Goal: Information Seeking & Learning: Find specific fact

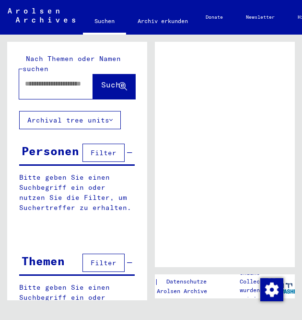
click at [36, 79] on input "text" at bounding box center [58, 84] width 67 height 10
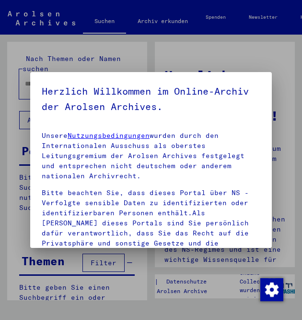
scroll to position [263, 0]
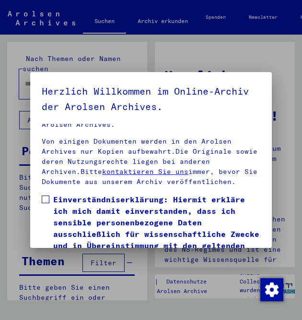
click at [111, 205] on span "Einverständniserklärung: Hiermit erkläre ich mich damit einverstanden, dass ich…" at bounding box center [156, 250] width 207 height 115
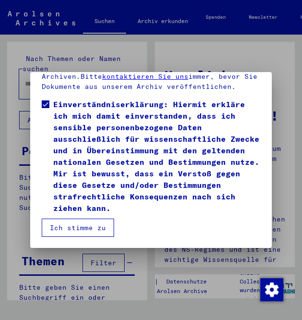
click at [81, 220] on button "Ich stimme zu" at bounding box center [78, 227] width 72 height 18
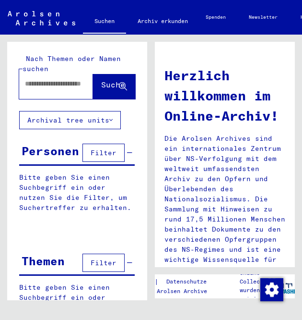
click at [42, 79] on input "text" at bounding box center [58, 84] width 67 height 10
paste input "**********"
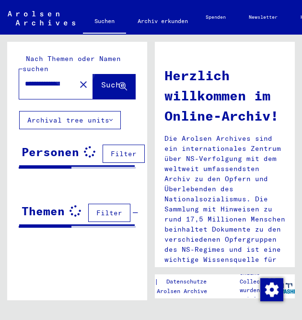
click at [108, 70] on button "Suche" at bounding box center [114, 84] width 42 height 30
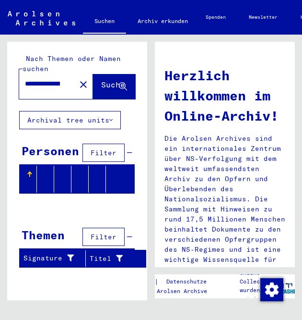
click at [42, 79] on input "**********" at bounding box center [42, 84] width 35 height 10
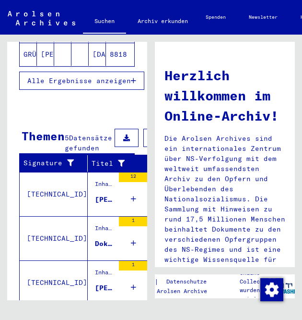
scroll to position [248, 0]
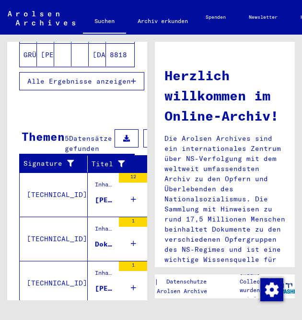
click at [106, 203] on div "[PERSON_NAME], geboren am [DEMOGRAPHIC_DATA]" at bounding box center [104, 200] width 19 height 10
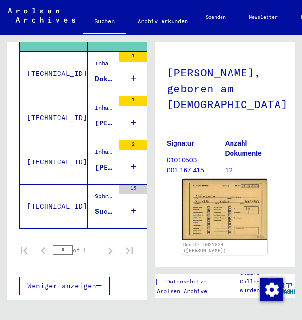
scroll to position [73, 0]
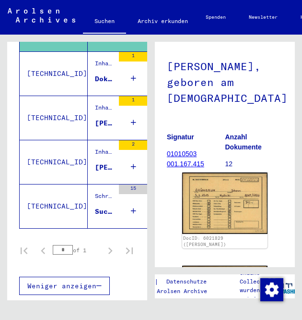
click at [88, 112] on div "Inhaftierungsdokumente > Lager und Ghettos > Konzentrationslager [GEOGRAPHIC_DA…" at bounding box center [101, 118] width 26 height 44
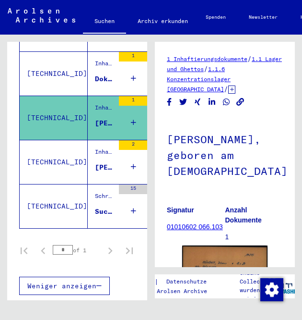
click at [95, 165] on div "[PERSON_NAME], geboren am [DEMOGRAPHIC_DATA]" at bounding box center [104, 167] width 19 height 10
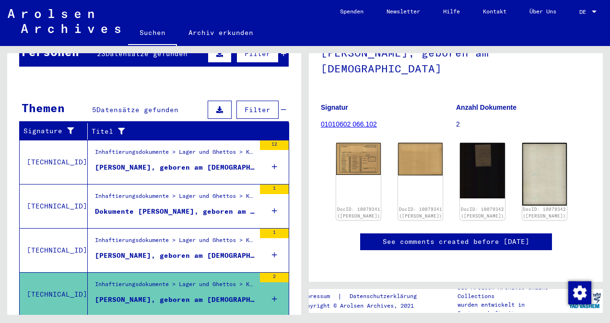
scroll to position [108, 0]
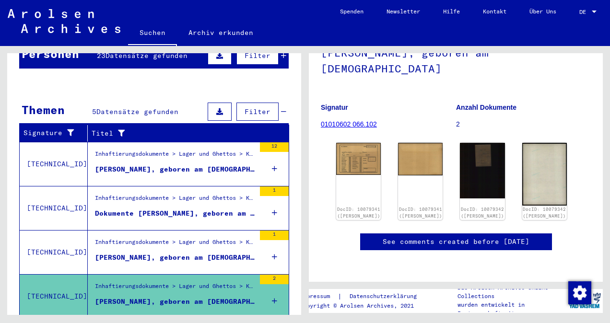
click at [168, 165] on div "[PERSON_NAME], geboren am [DEMOGRAPHIC_DATA]" at bounding box center [175, 170] width 160 height 10
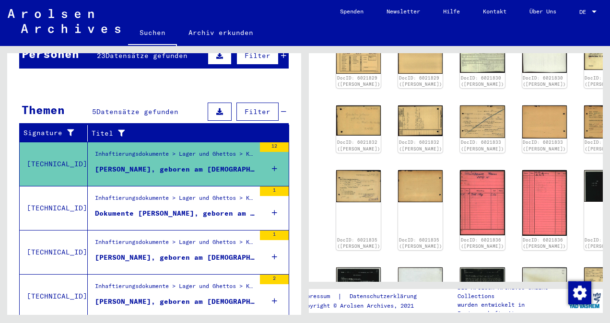
scroll to position [44, 0]
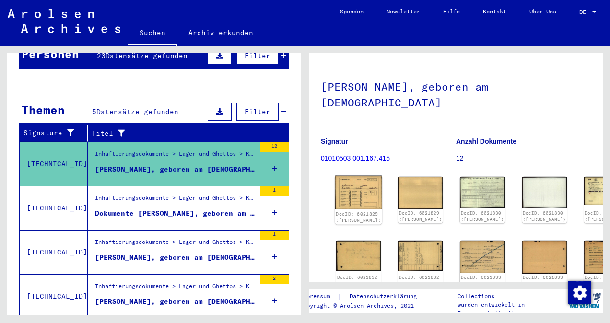
click at [352, 183] on img at bounding box center [358, 193] width 47 height 34
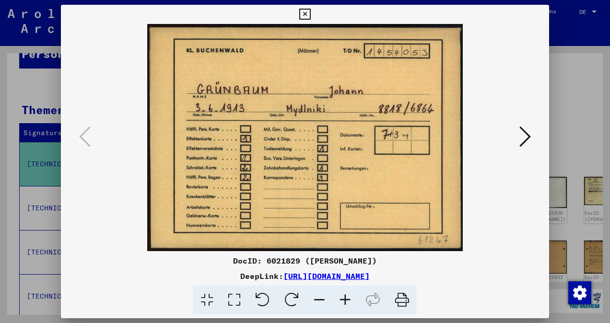
click at [524, 135] on icon at bounding box center [526, 136] width 12 height 23
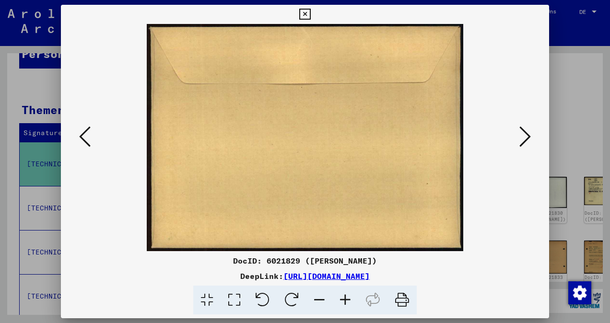
click at [524, 135] on icon at bounding box center [526, 136] width 12 height 23
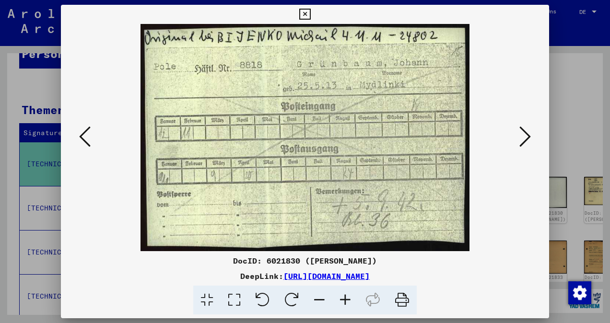
click at [524, 135] on icon at bounding box center [526, 136] width 12 height 23
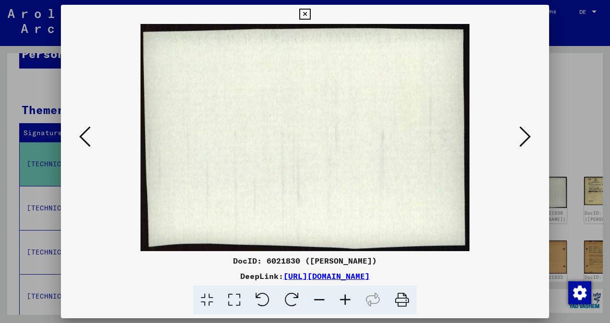
click at [524, 135] on icon at bounding box center [526, 136] width 12 height 23
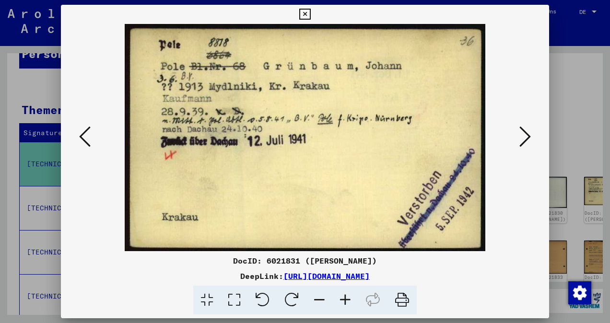
click at [524, 135] on icon at bounding box center [526, 136] width 12 height 23
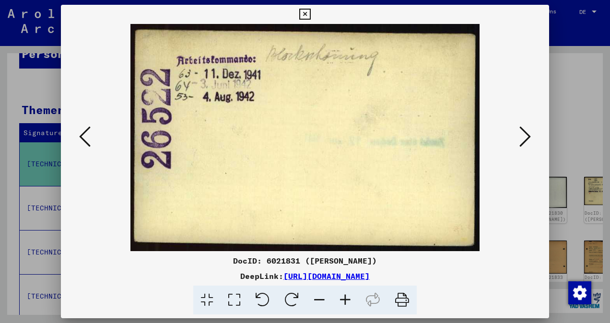
click at [524, 135] on icon at bounding box center [526, 136] width 12 height 23
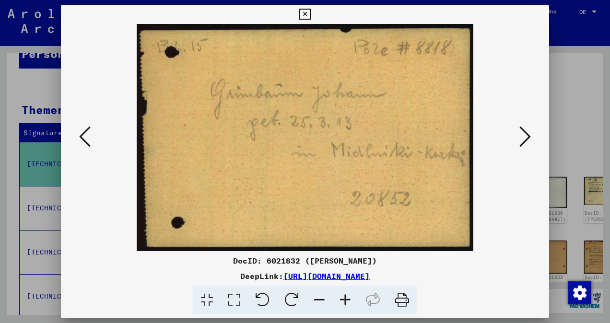
click at [524, 135] on icon at bounding box center [526, 136] width 12 height 23
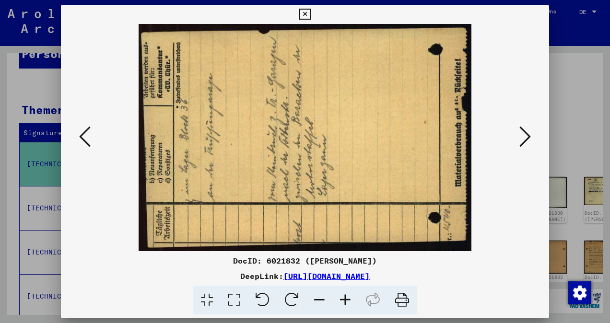
click at [524, 135] on icon at bounding box center [526, 136] width 12 height 23
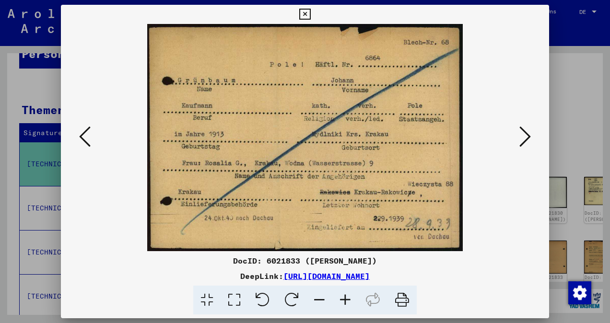
click at [524, 135] on icon at bounding box center [526, 136] width 12 height 23
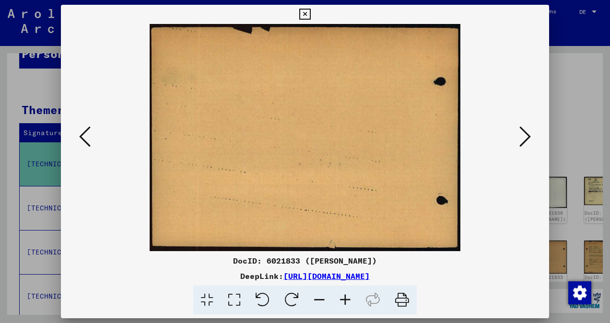
click at [524, 135] on icon at bounding box center [526, 136] width 12 height 23
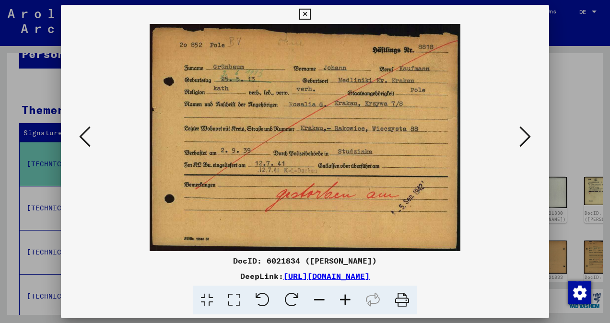
click at [524, 135] on icon at bounding box center [526, 136] width 12 height 23
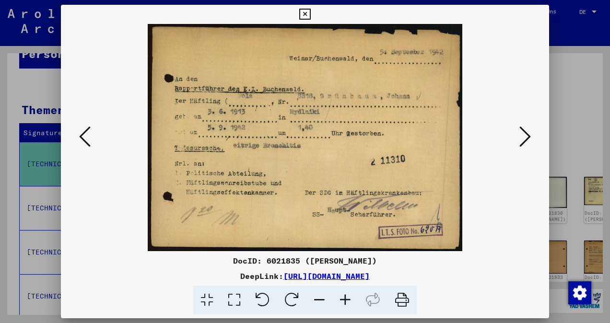
click at [524, 135] on icon at bounding box center [526, 136] width 12 height 23
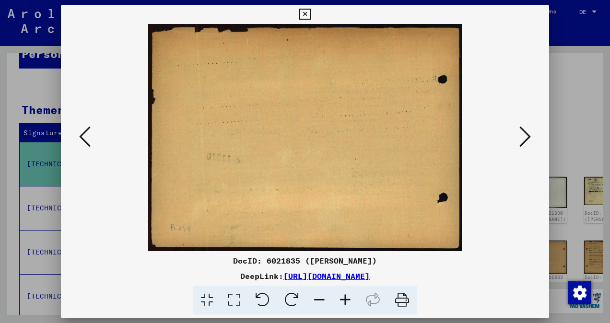
click at [524, 135] on icon at bounding box center [526, 136] width 12 height 23
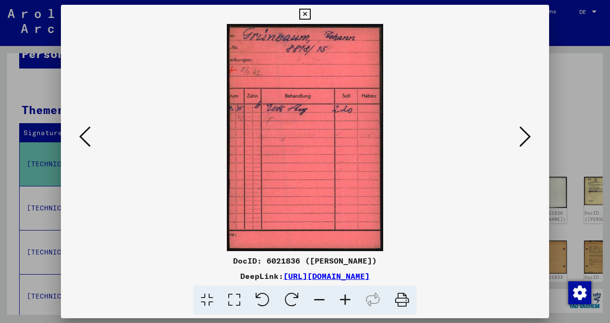
click at [524, 135] on icon at bounding box center [526, 136] width 12 height 23
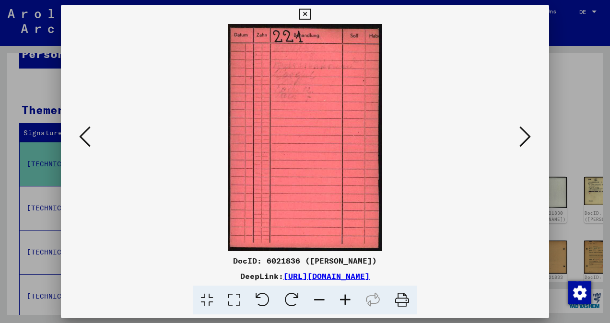
click at [524, 135] on icon at bounding box center [526, 136] width 12 height 23
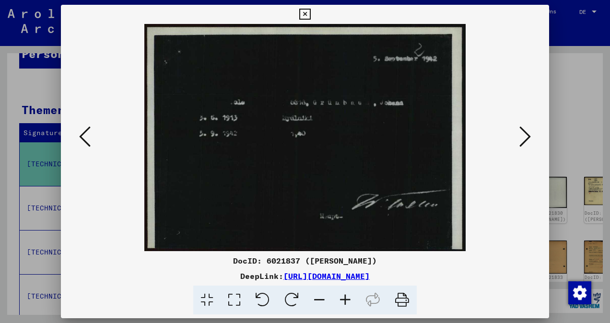
click at [524, 135] on icon at bounding box center [526, 136] width 12 height 23
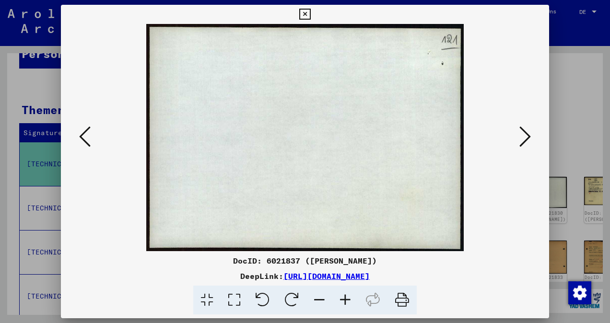
click at [524, 135] on icon at bounding box center [526, 136] width 12 height 23
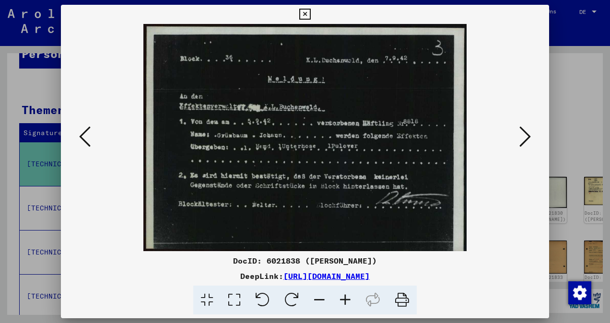
click at [524, 135] on icon at bounding box center [526, 136] width 12 height 23
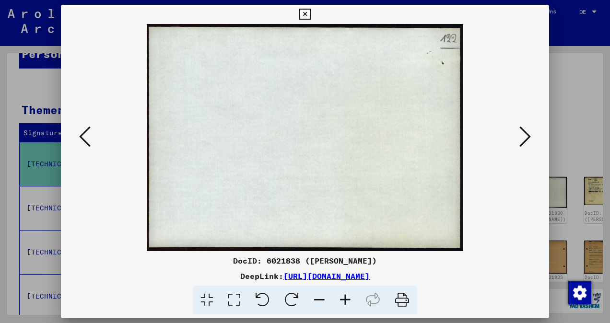
click at [519, 130] on button at bounding box center [525, 137] width 17 height 27
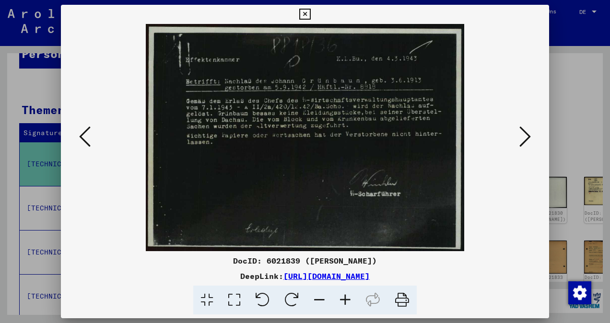
click at [519, 130] on button at bounding box center [525, 137] width 17 height 27
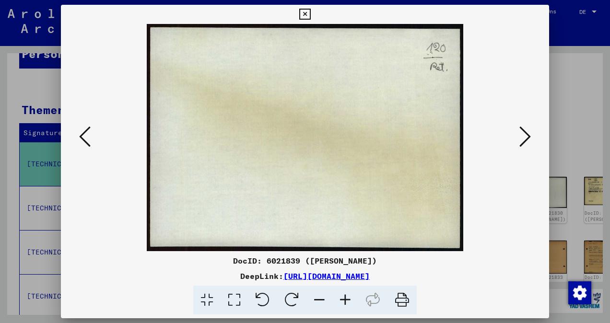
click at [519, 130] on button at bounding box center [525, 137] width 17 height 27
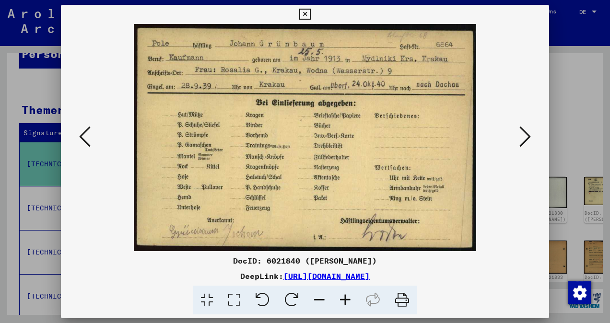
click at [82, 136] on icon at bounding box center [85, 136] width 12 height 23
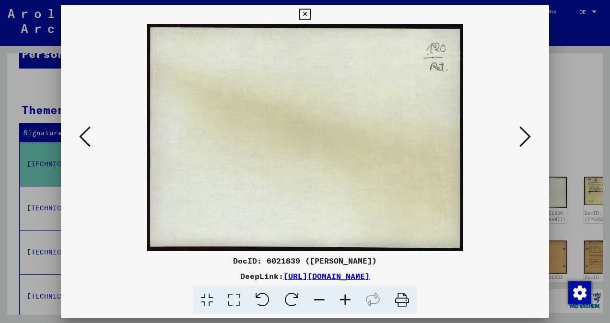
click at [82, 136] on icon at bounding box center [85, 136] width 12 height 23
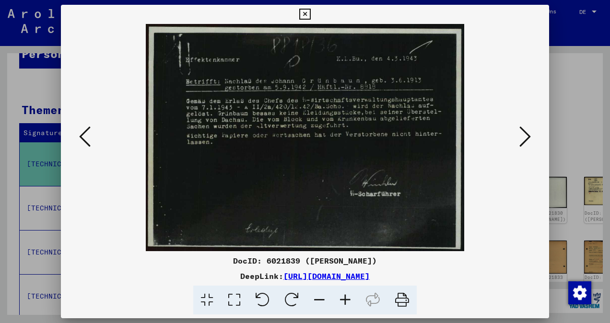
click at [523, 132] on icon at bounding box center [526, 136] width 12 height 23
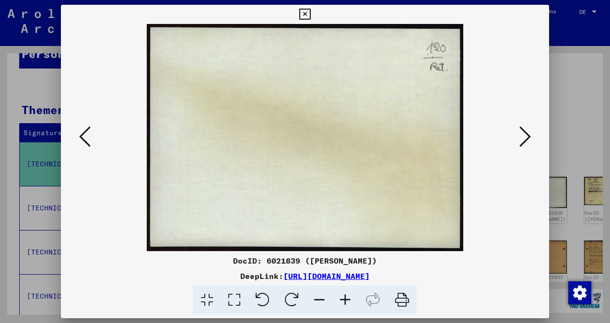
click at [523, 132] on icon at bounding box center [526, 136] width 12 height 23
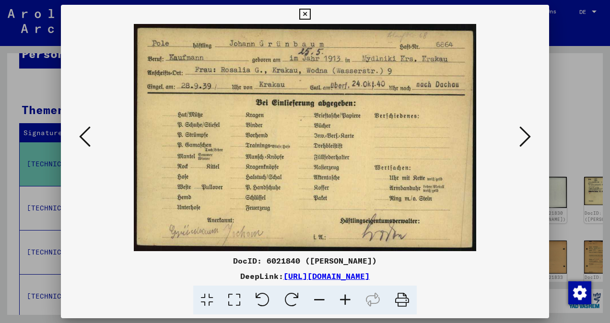
click at [523, 132] on icon at bounding box center [526, 136] width 12 height 23
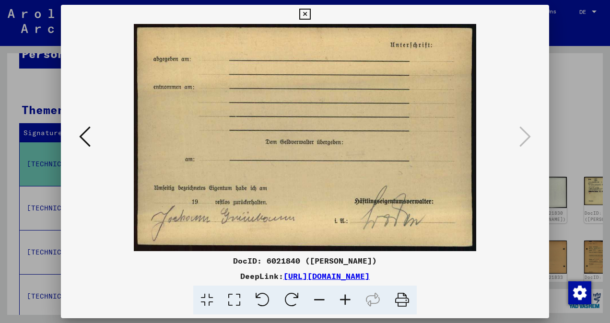
click at [563, 101] on div at bounding box center [305, 161] width 610 height 323
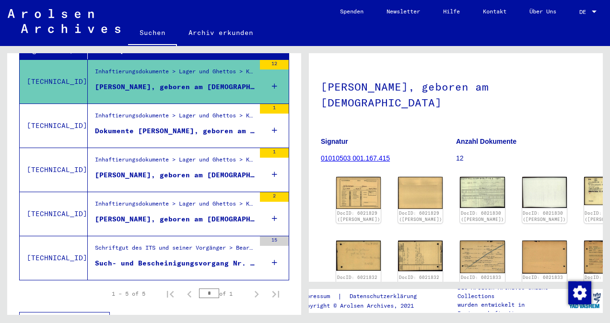
scroll to position [191, 0]
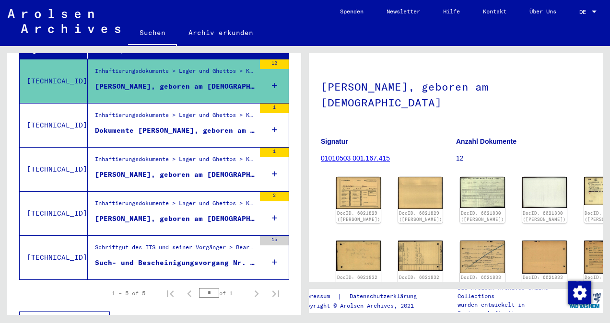
click at [150, 126] on figure "Dokumente [PERSON_NAME], geboren am [DEMOGRAPHIC_DATA]" at bounding box center [175, 133] width 160 height 14
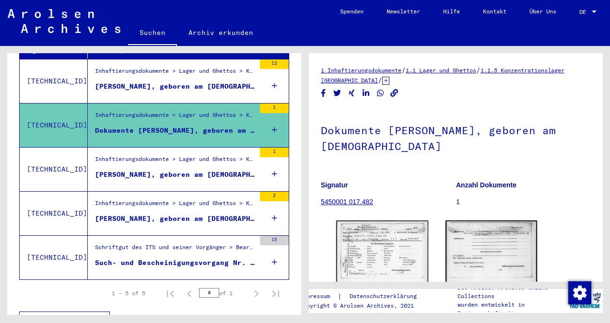
scroll to position [198, 0]
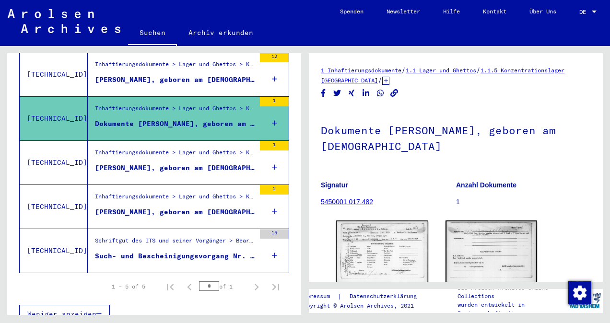
click at [167, 148] on div "Inhaftierungsdokumente > Lager und Ghettos > Konzentrationslager [GEOGRAPHIC_DA…" at bounding box center [175, 154] width 160 height 13
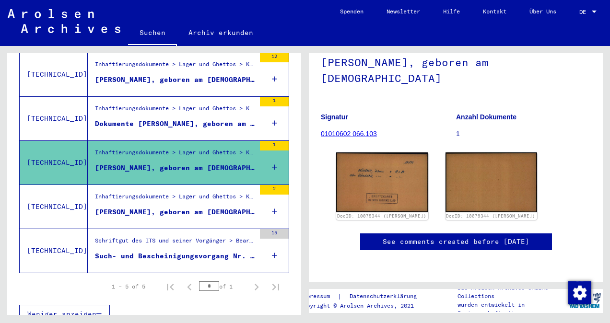
scroll to position [181, 0]
click at [214, 193] on div "Inhaftierungsdokumente > Lager und Ghettos > Konzentrationslager [GEOGRAPHIC_DA…" at bounding box center [175, 198] width 160 height 13
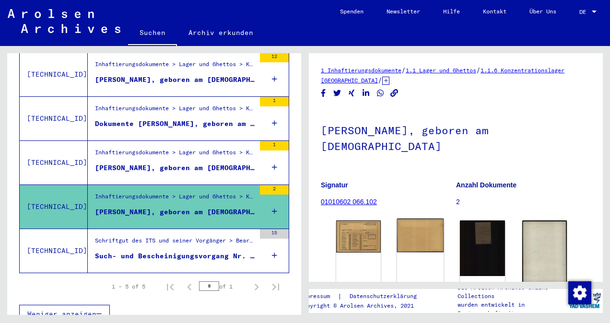
scroll to position [0, 0]
click at [195, 238] on figure "Schriftgut des ITS und seiner Vorgänger > Bearbeitung von Anfragen > Fallbezoge…" at bounding box center [175, 244] width 160 height 14
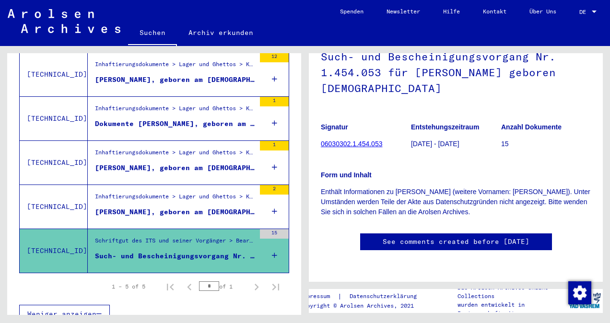
scroll to position [64, 0]
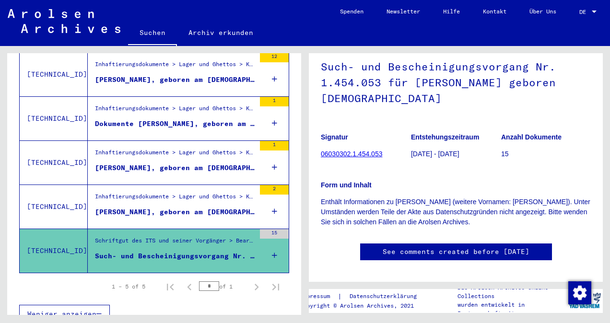
click at [236, 192] on div "Inhaftierungsdokumente > Lager und Ghettos > Konzentrationslager [GEOGRAPHIC_DA…" at bounding box center [175, 198] width 160 height 13
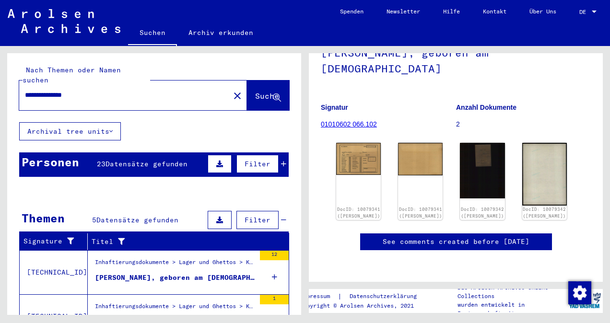
click at [65, 90] on input "**********" at bounding box center [114, 95] width 178 height 10
paste input "text"
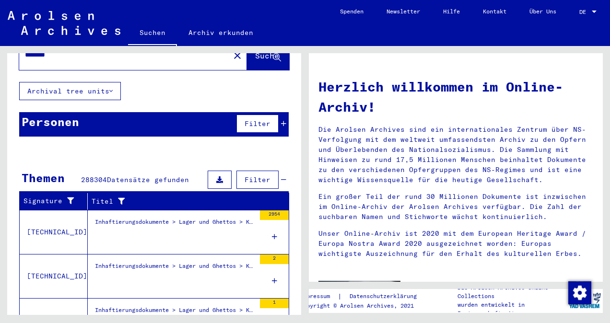
scroll to position [25, 0]
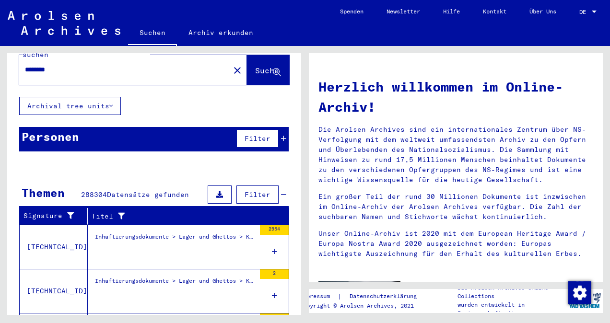
click at [122, 65] on input "********" at bounding box center [111, 70] width 172 height 10
paste input "***"
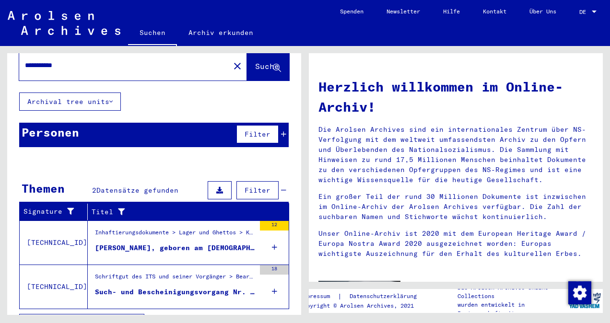
scroll to position [39, 0]
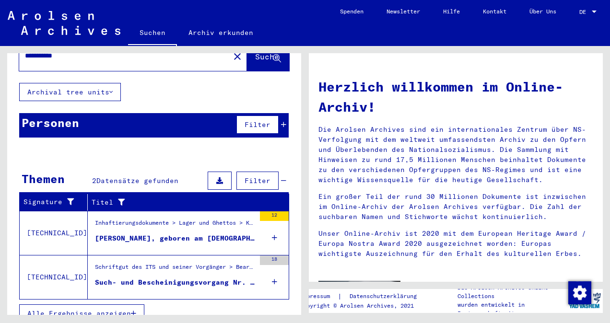
click at [155, 234] on div "[PERSON_NAME], geboren am [DEMOGRAPHIC_DATA]" at bounding box center [175, 239] width 160 height 10
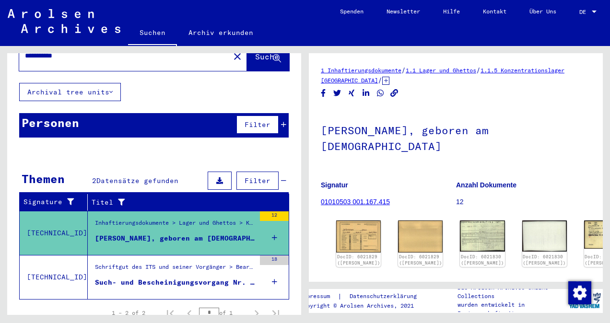
scroll to position [66, 0]
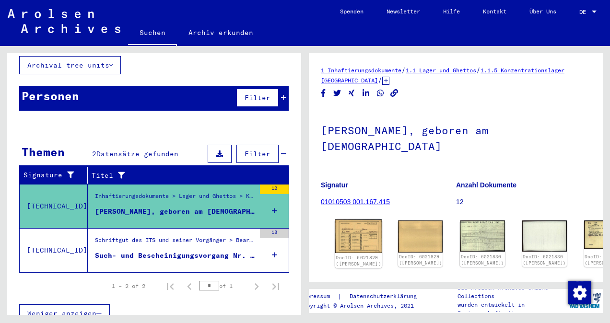
click at [348, 226] on img at bounding box center [358, 237] width 47 height 34
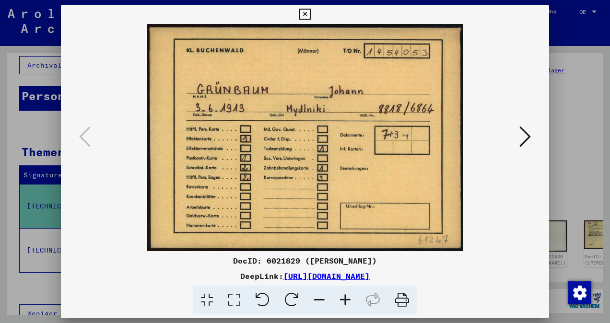
click at [523, 130] on icon at bounding box center [526, 136] width 12 height 23
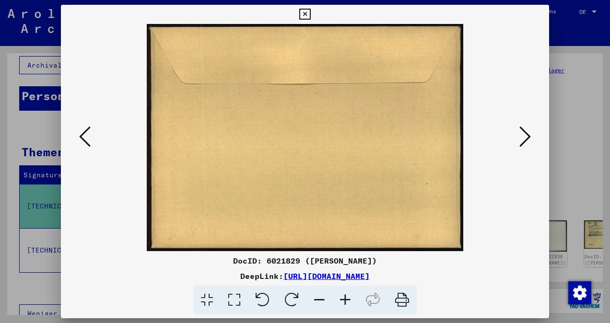
click at [523, 130] on icon at bounding box center [526, 136] width 12 height 23
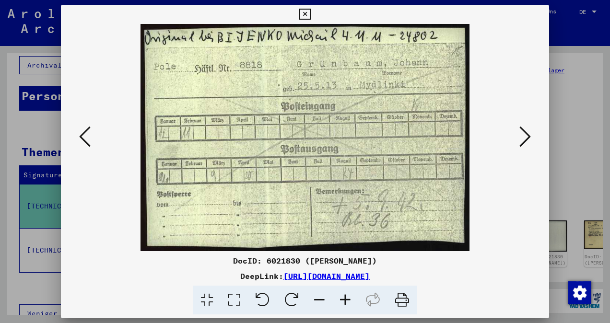
click at [523, 130] on icon at bounding box center [526, 136] width 12 height 23
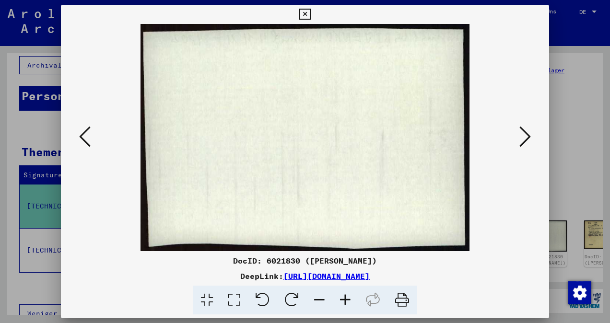
click at [523, 130] on icon at bounding box center [526, 136] width 12 height 23
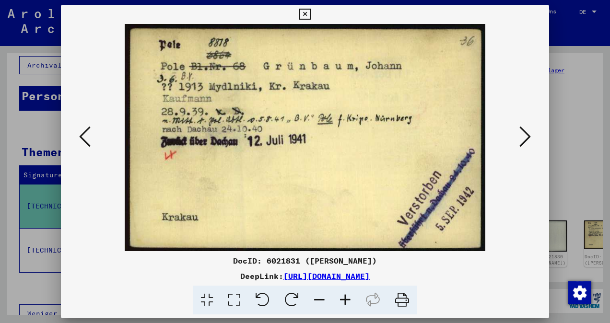
click at [523, 130] on icon at bounding box center [526, 136] width 12 height 23
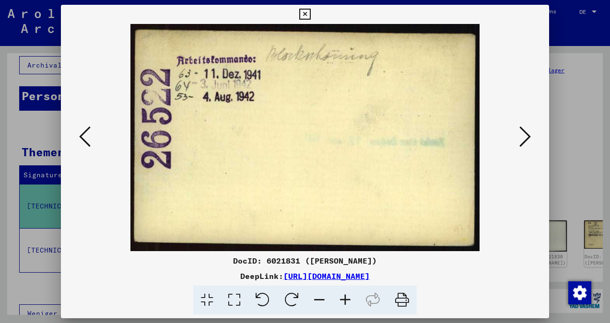
click at [523, 130] on icon at bounding box center [526, 136] width 12 height 23
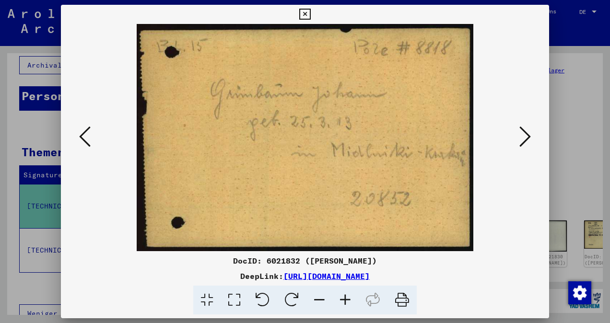
click at [523, 130] on icon at bounding box center [526, 136] width 12 height 23
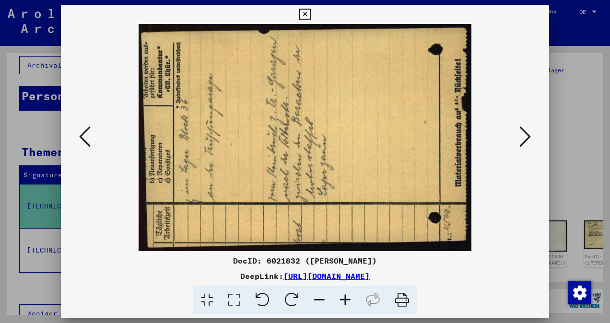
click at [523, 130] on icon at bounding box center [526, 136] width 12 height 23
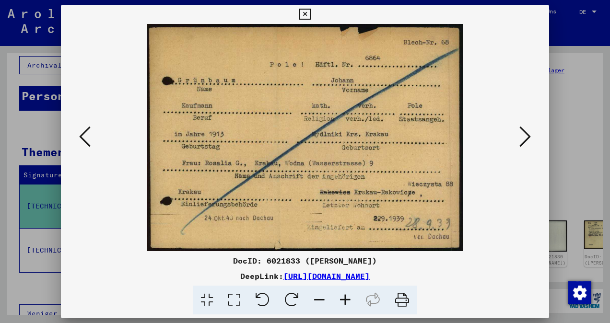
click at [523, 130] on icon at bounding box center [526, 136] width 12 height 23
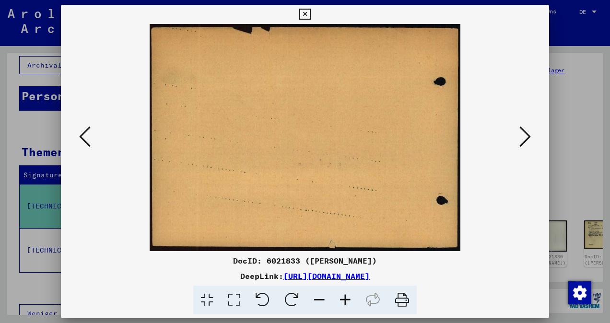
click at [523, 130] on icon at bounding box center [526, 136] width 12 height 23
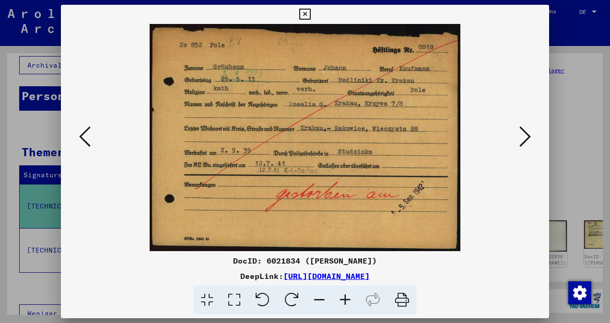
click at [520, 129] on icon at bounding box center [526, 136] width 12 height 23
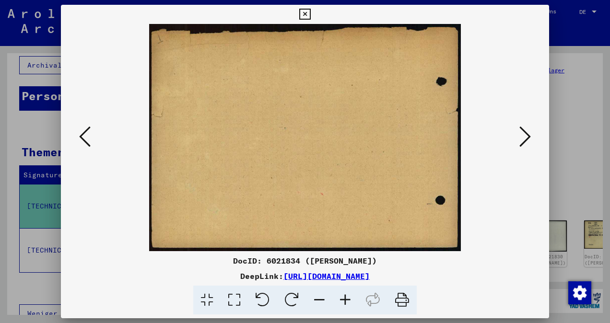
click at [520, 129] on icon at bounding box center [526, 136] width 12 height 23
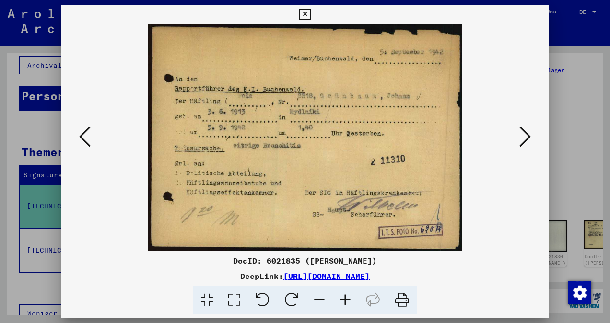
click at [35, 140] on div at bounding box center [305, 161] width 610 height 323
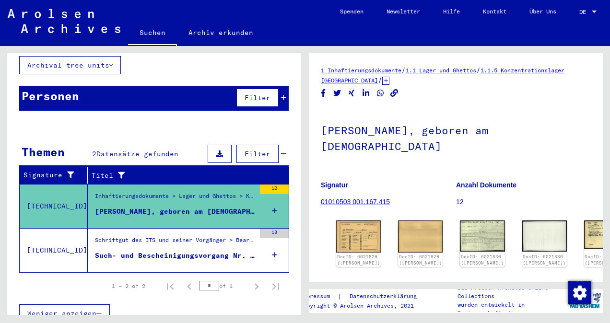
scroll to position [0, 0]
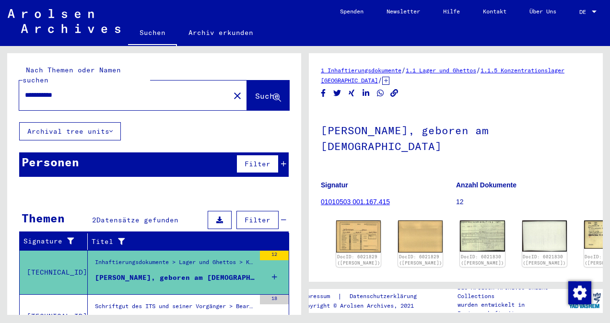
click at [114, 90] on input "**********" at bounding box center [114, 95] width 178 height 10
paste input "text"
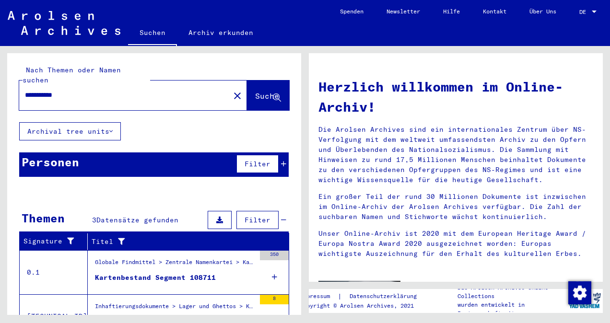
scroll to position [84, 0]
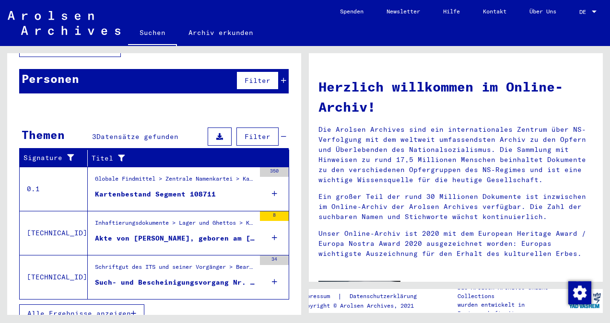
click at [155, 234] on div "Akte von [PERSON_NAME], geboren am [DEMOGRAPHIC_DATA]" at bounding box center [175, 239] width 160 height 10
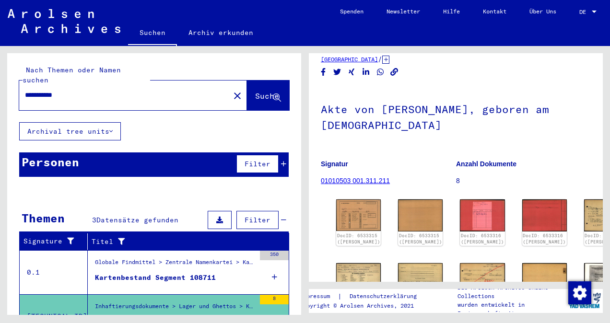
click at [112, 90] on input "**********" at bounding box center [114, 95] width 178 height 10
paste input "text"
type input "**********"
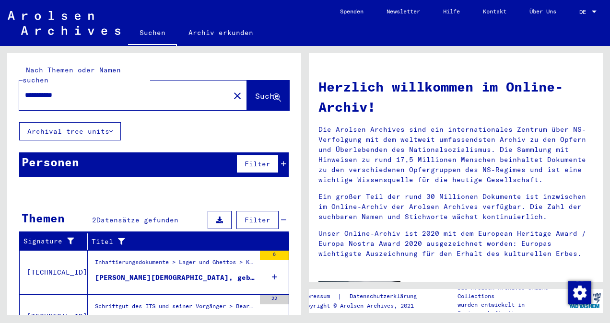
click at [123, 258] on div "Inhaftierungsdokumente > Lager und Ghettos > Konzentrationslager [GEOGRAPHIC_DA…" at bounding box center [175, 264] width 160 height 13
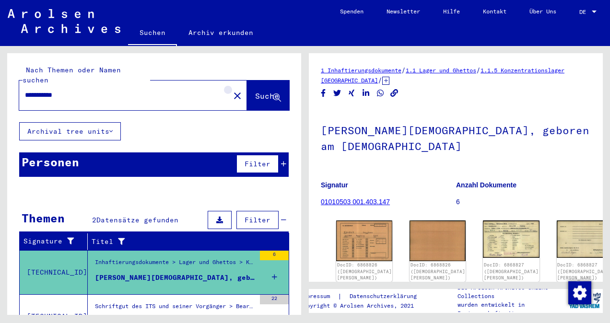
click at [228, 94] on button "close" at bounding box center [237, 95] width 19 height 19
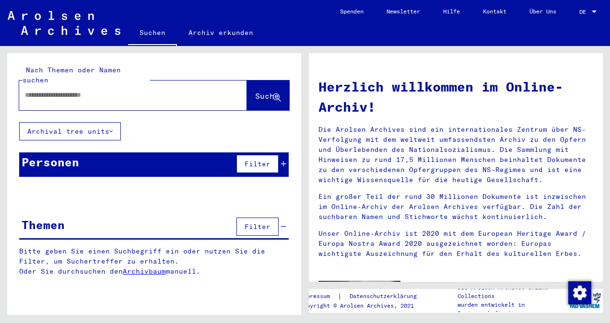
click at [141, 90] on input "text" at bounding box center [114, 95] width 179 height 10
paste input "**********"
type input "**********"
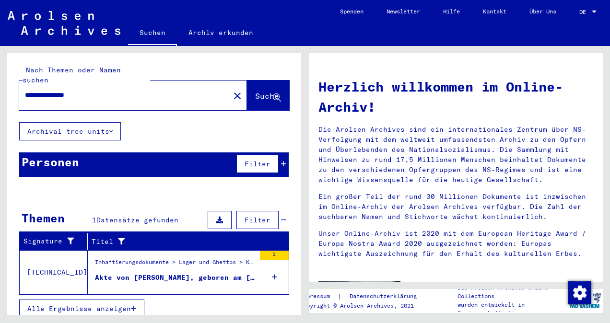
click at [141, 274] on figure "Akte von [PERSON_NAME], geboren am [DEMOGRAPHIC_DATA]" at bounding box center [175, 280] width 160 height 14
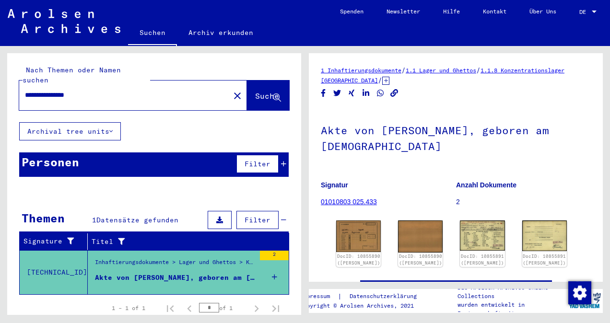
click at [70, 90] on input "**********" at bounding box center [114, 95] width 178 height 10
paste input "text"
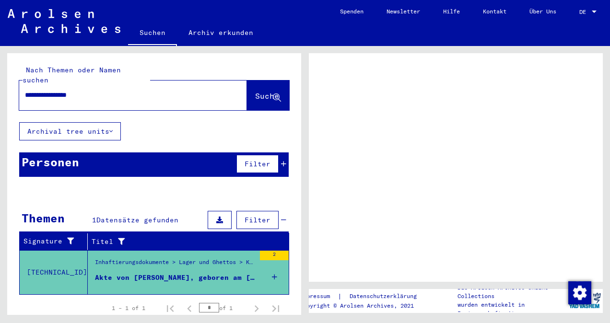
type input "**********"
click at [306, 86] on div "Impressum | Datenschutzerklärung Copyright © Arolsen Archives, 2021 Die Arolsen…" at bounding box center [458, 180] width 305 height 269
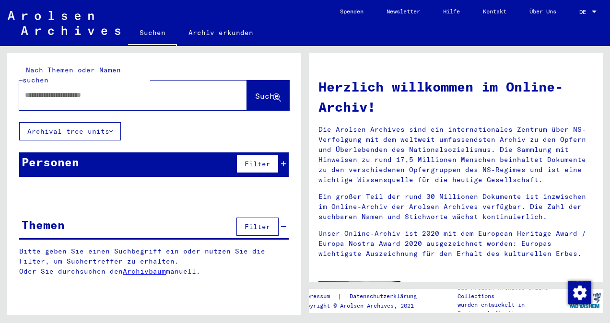
click at [148, 96] on div at bounding box center [133, 96] width 228 height 30
click at [128, 90] on input "text" at bounding box center [114, 95] width 179 height 10
paste input "**********"
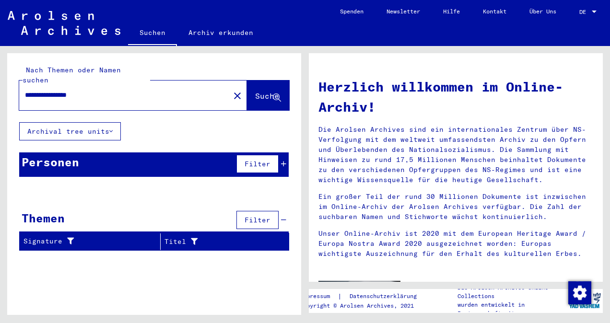
click at [87, 91] on div "**********" at bounding box center [118, 95] width 199 height 22
drag, startPoint x: 87, startPoint y: 91, endPoint x: 81, endPoint y: 84, distance: 9.5
click at [81, 84] on div "**********" at bounding box center [118, 95] width 199 height 22
click at [81, 90] on input "**********" at bounding box center [114, 95] width 179 height 10
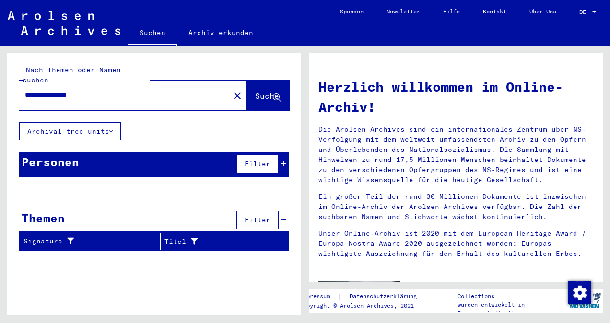
click at [81, 90] on input "**********" at bounding box center [114, 95] width 179 height 10
paste input "text"
click at [113, 90] on input "********" at bounding box center [114, 95] width 179 height 10
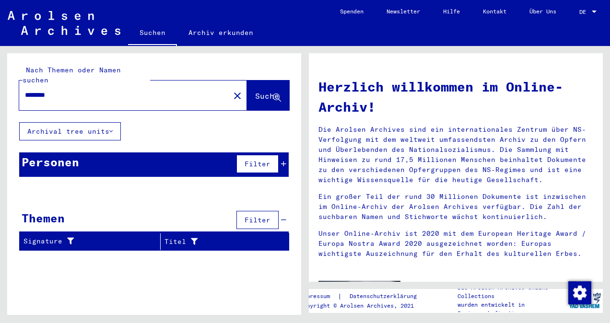
paste input "text"
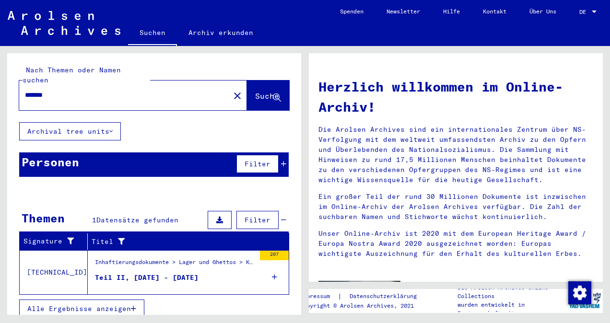
click at [120, 273] on div "Teil II, [DATE] - [DATE]" at bounding box center [147, 278] width 104 height 10
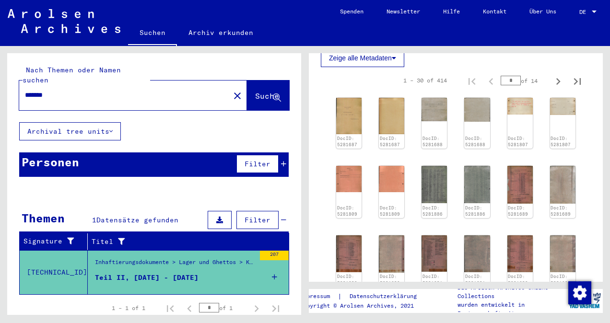
scroll to position [253, 0]
click at [106, 90] on input "*******" at bounding box center [114, 95] width 178 height 10
paste input "text"
type input "*******"
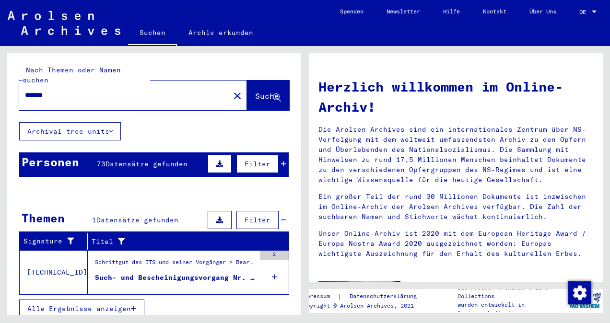
scroll to position [15, 0]
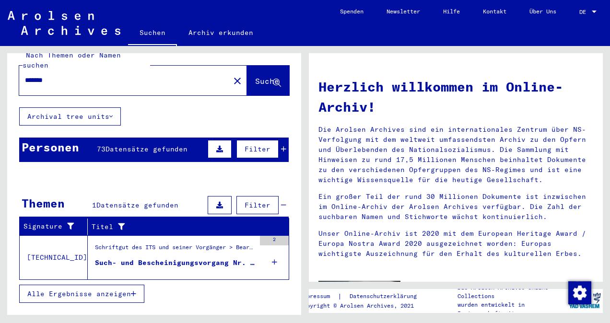
click at [136, 244] on div "Schriftgut des ITS und seiner Vorgänger > Bearbeitung von Anfragen > Fallbezoge…" at bounding box center [175, 249] width 160 height 13
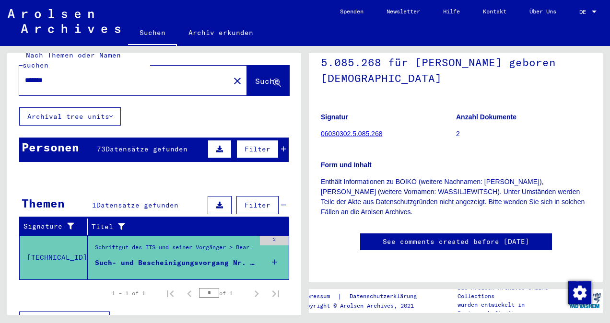
scroll to position [122, 0]
click at [74, 75] on input "*******" at bounding box center [114, 80] width 178 height 10
click at [265, 249] on mat-cell "7152" at bounding box center [262, 250] width 54 height 24
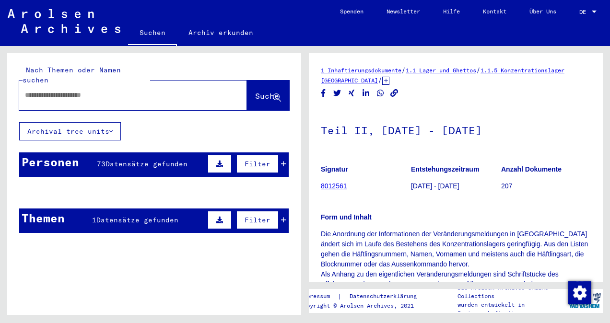
click at [281, 161] on icon at bounding box center [283, 164] width 5 height 7
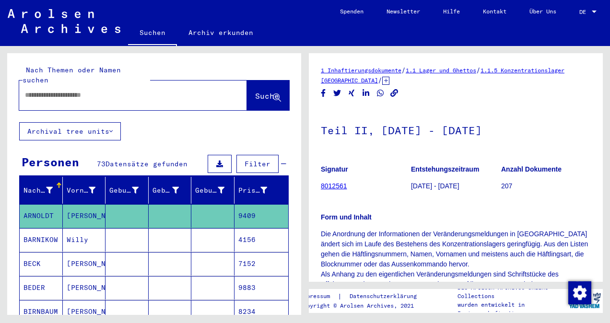
click at [82, 95] on div at bounding box center [121, 95] width 205 height 22
click at [75, 90] on input "text" at bounding box center [114, 95] width 178 height 10
paste input "*******"
type input "*******"
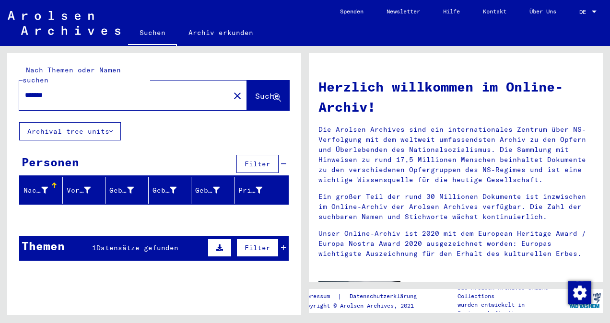
click at [281, 245] on icon at bounding box center [283, 248] width 5 height 7
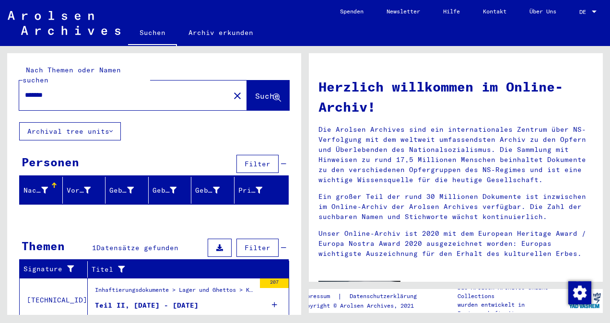
scroll to position [23, 0]
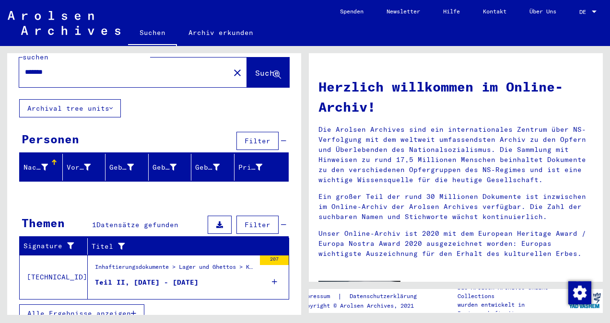
click at [157, 278] on div "Teil II, [DATE] - [DATE]" at bounding box center [147, 283] width 104 height 10
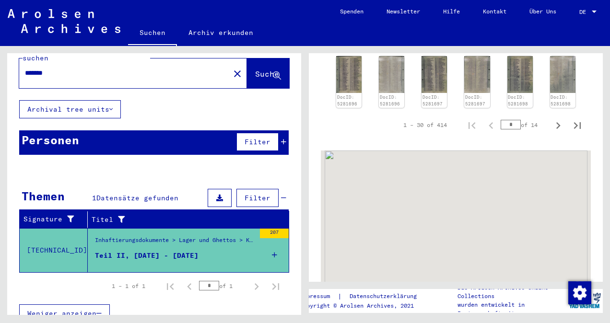
scroll to position [571, 0]
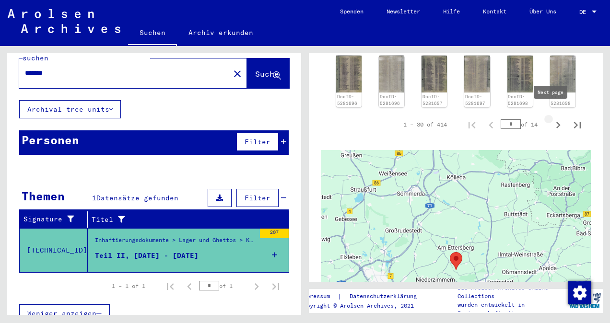
click at [552, 119] on icon "Next page" at bounding box center [558, 125] width 13 height 13
type input "*"
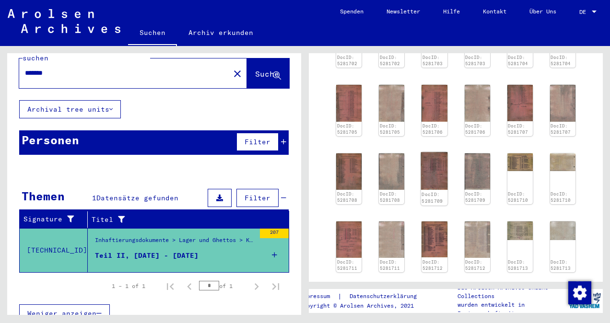
scroll to position [403, 0]
click at [347, 174] on img at bounding box center [349, 172] width 27 height 38
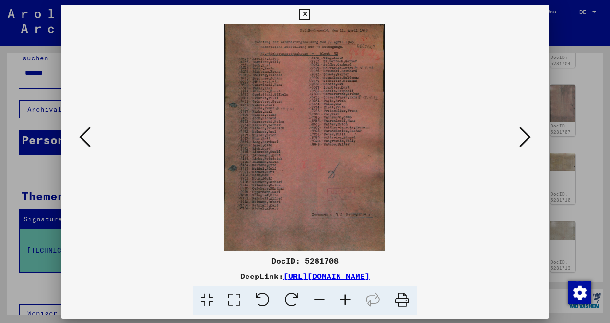
click at [347, 174] on img at bounding box center [305, 137] width 423 height 227
click at [569, 72] on div at bounding box center [305, 161] width 610 height 323
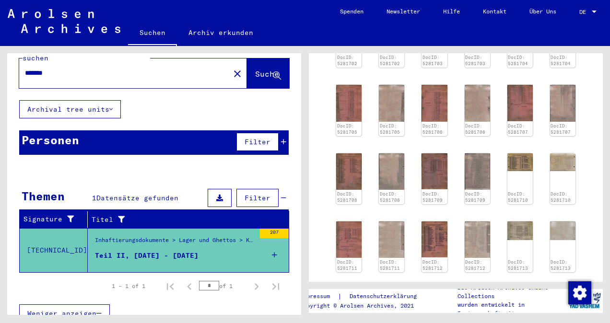
click at [75, 68] on input "*******" at bounding box center [114, 73] width 178 height 10
paste input "text"
type input "*******"
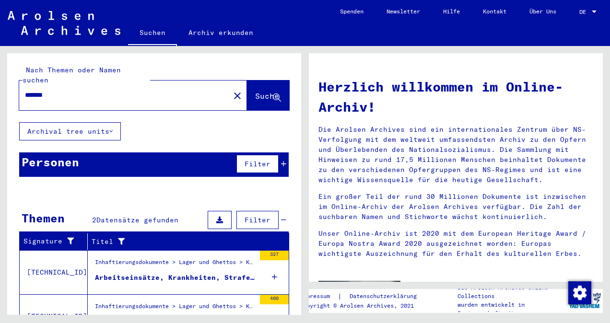
scroll to position [39, 0]
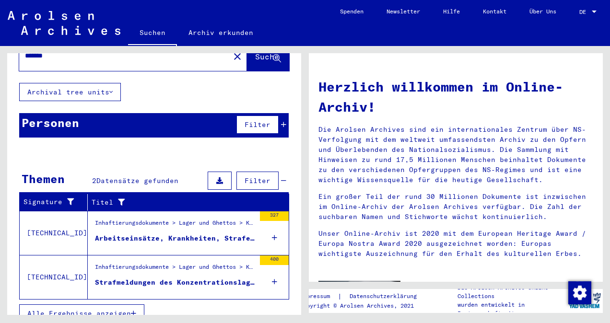
click at [158, 263] on div "Inhaftierungsdokumente > Lager und Ghettos > Konzentrationslager [GEOGRAPHIC_DA…" at bounding box center [175, 269] width 160 height 13
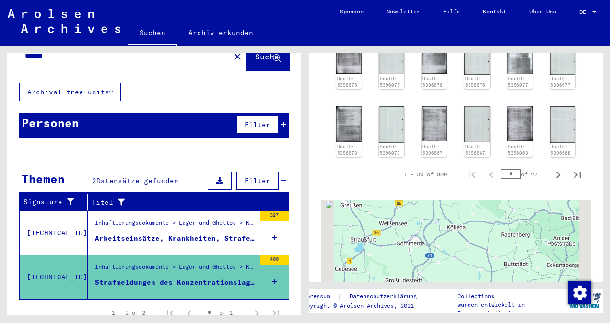
scroll to position [669, 0]
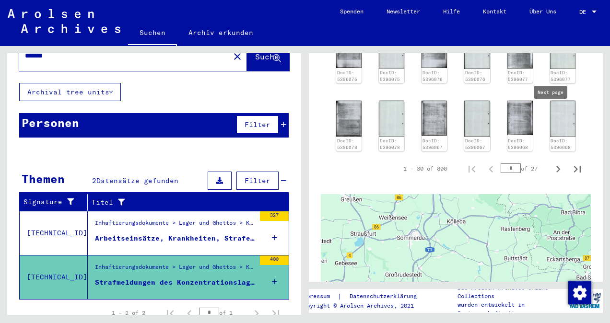
click at [552, 163] on icon "Next page" at bounding box center [558, 169] width 13 height 13
type input "*"
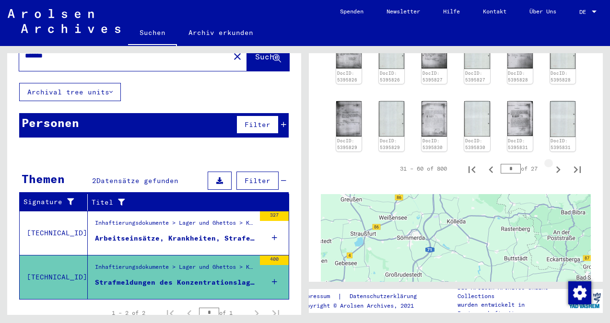
click at [547, 194] on div at bounding box center [456, 314] width 270 height 240
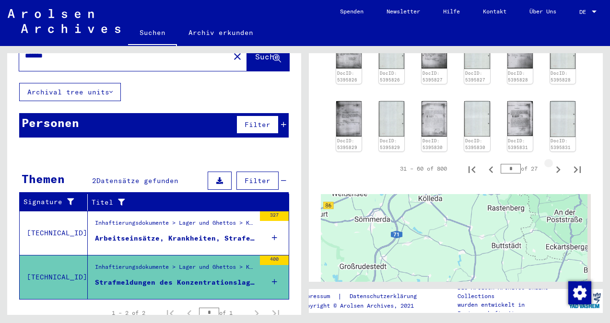
click at [547, 194] on div at bounding box center [456, 314] width 270 height 240
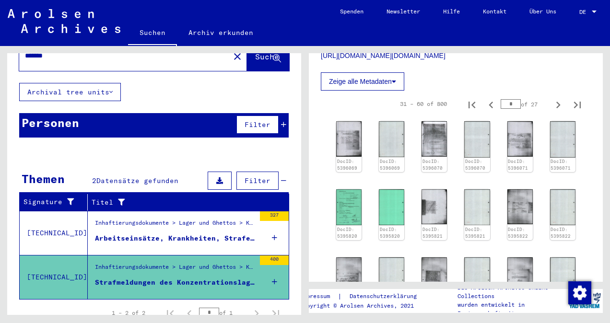
scroll to position [377, 0]
type input "**"
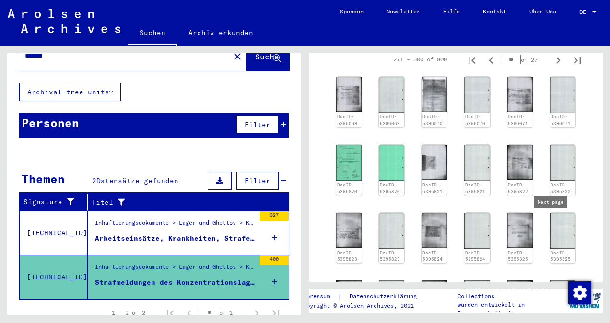
type input "**"
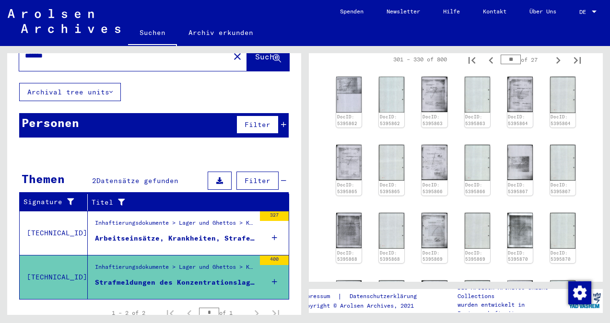
type input "*"
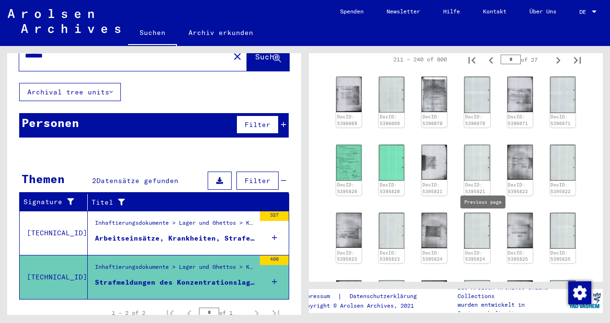
type input "*"
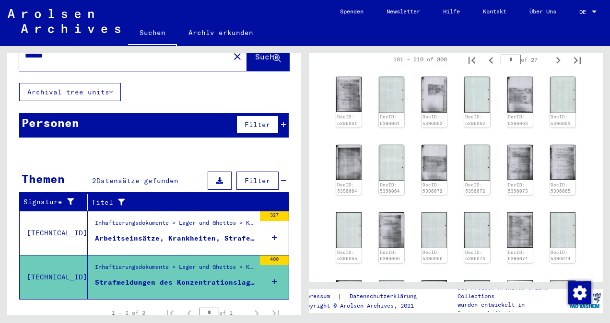
scroll to position [608, 0]
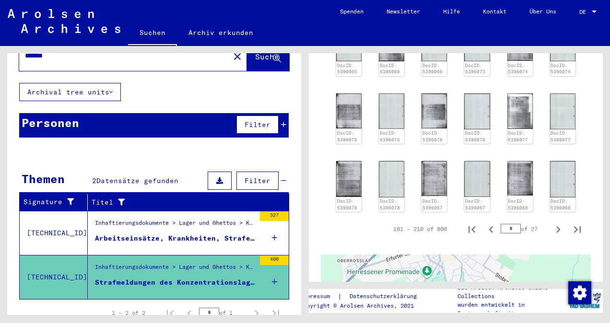
click at [501, 224] on input "*" at bounding box center [511, 229] width 20 height 10
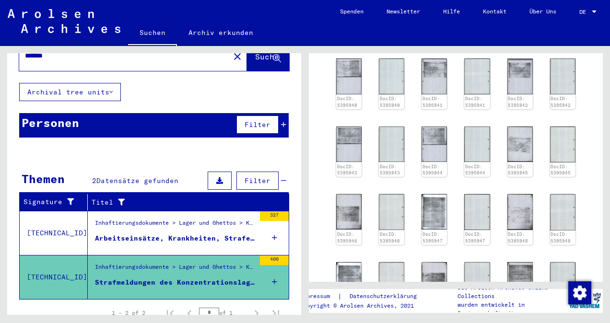
scroll to position [504, 0]
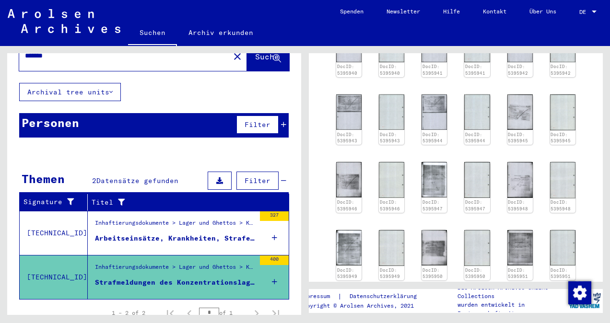
scroll to position [539, 0]
type input "**"
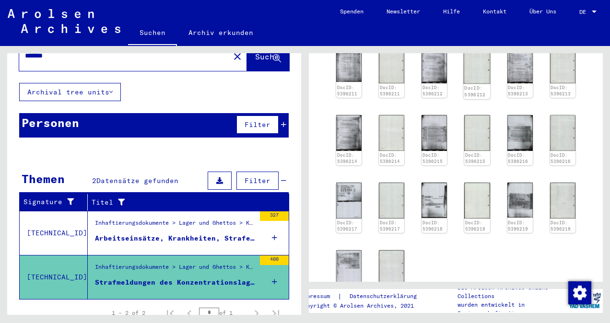
scroll to position [489, 0]
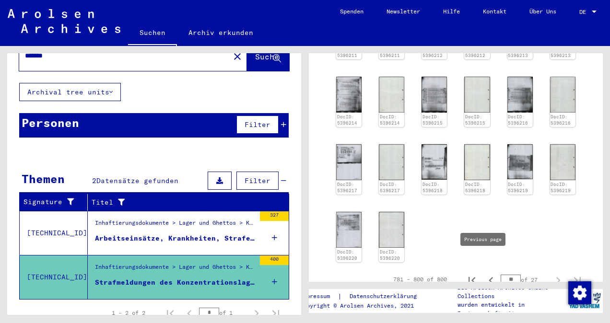
click at [489, 277] on icon "Previous page" at bounding box center [491, 280] width 4 height 7
type input "**"
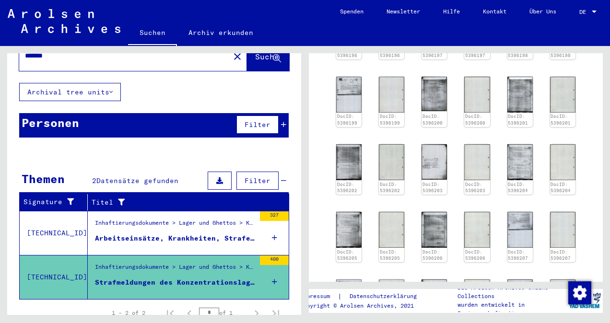
click at [460, 174] on div "DocID: 5396196 DocID: 5396196 DocID: 5396197 DocID: 5396197 DocID: 5396198 DocI…" at bounding box center [456, 169] width 247 height 329
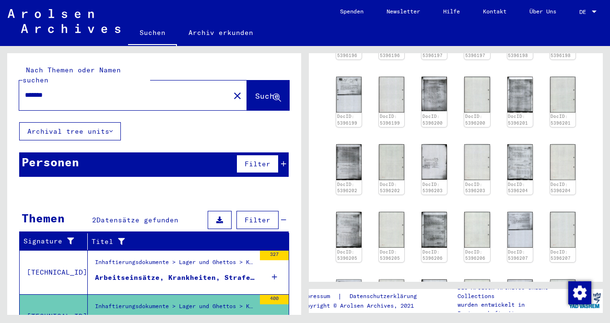
click at [98, 90] on input "*******" at bounding box center [114, 95] width 178 height 10
paste input "*"
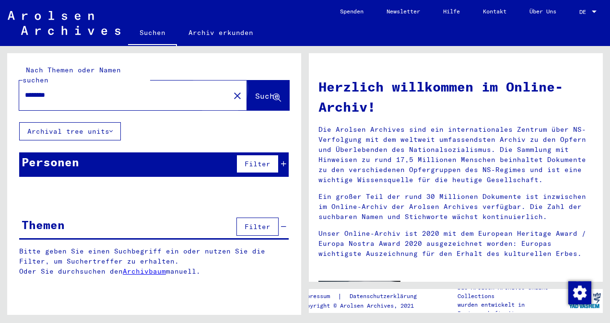
click at [255, 91] on span "Suche" at bounding box center [267, 96] width 24 height 10
click at [284, 161] on icon at bounding box center [283, 164] width 5 height 7
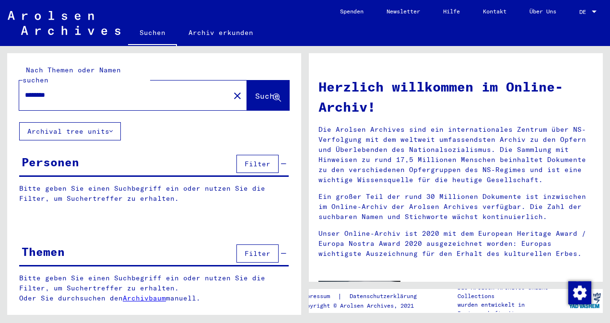
click at [109, 90] on input "********" at bounding box center [114, 95] width 179 height 10
type input "**********"
click at [275, 94] on icon at bounding box center [277, 98] width 8 height 8
click at [68, 155] on div "Personen" at bounding box center [51, 162] width 58 height 17
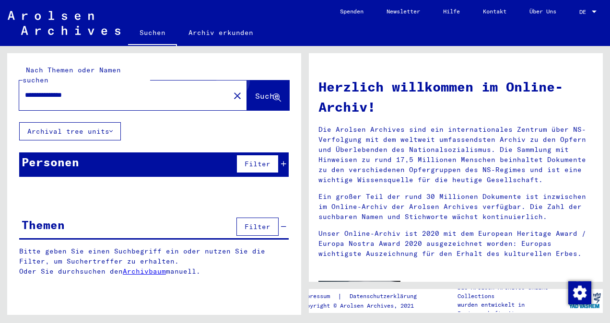
click at [267, 91] on span "Suche" at bounding box center [267, 96] width 24 height 10
click at [232, 90] on mat-icon "close" at bounding box center [238, 96] width 12 height 12
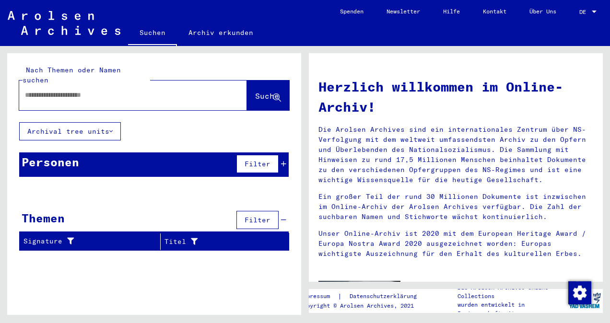
click at [130, 90] on input "text" at bounding box center [114, 95] width 179 height 10
type input "*"
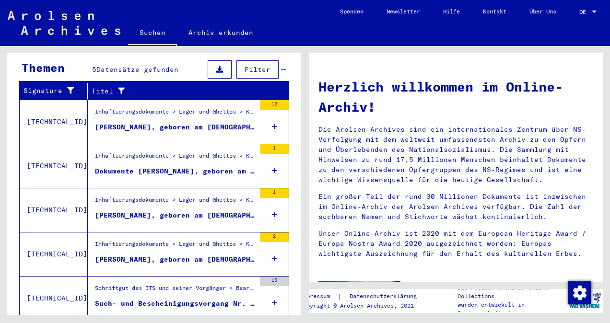
scroll to position [171, 0]
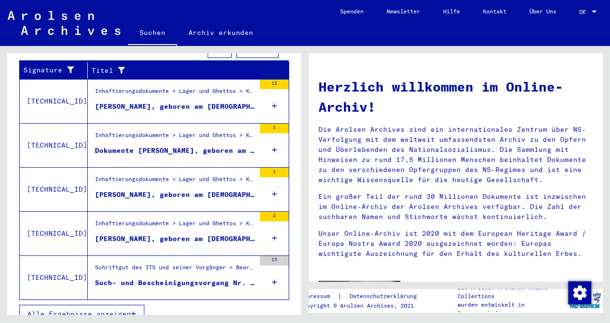
click at [155, 234] on div "[PERSON_NAME], geboren am [DEMOGRAPHIC_DATA]" at bounding box center [175, 239] width 160 height 10
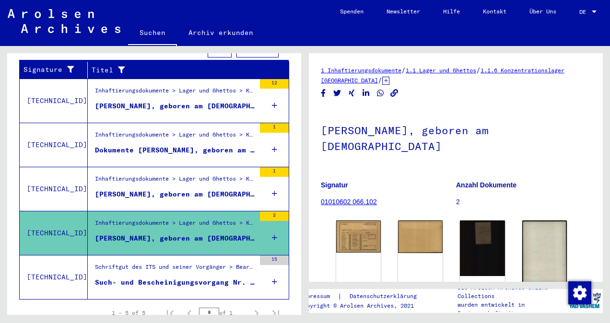
scroll to position [43, 0]
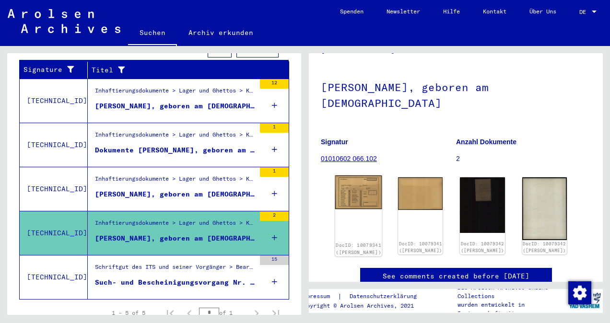
click at [352, 189] on img at bounding box center [358, 193] width 47 height 34
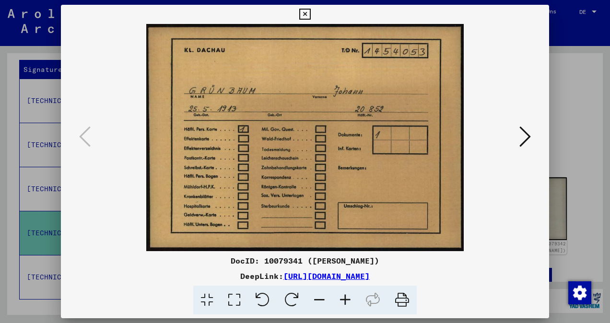
click at [525, 136] on icon at bounding box center [526, 136] width 12 height 23
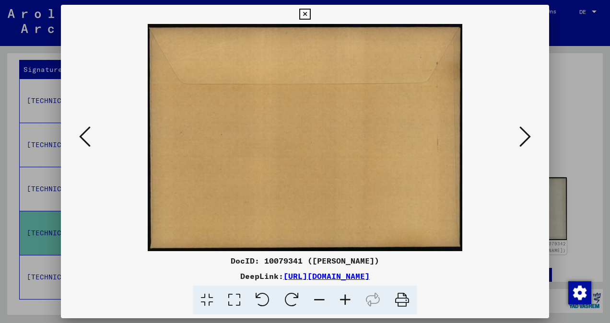
click at [525, 136] on icon at bounding box center [526, 136] width 12 height 23
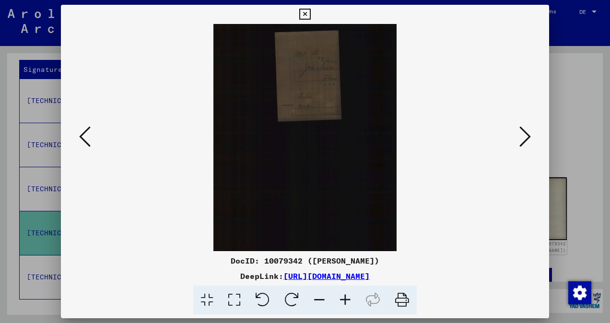
click at [572, 109] on div at bounding box center [305, 161] width 610 height 323
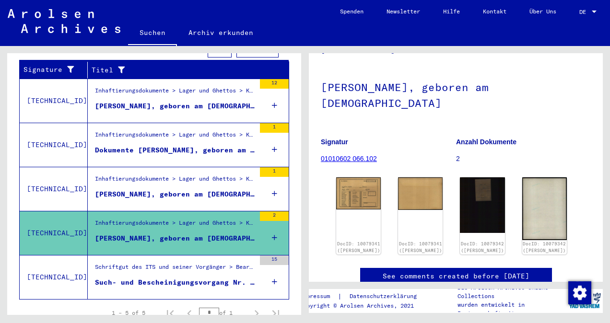
click at [201, 278] on div "Such- und Bescheinigungsvorgang Nr. 1.454.053 für [PERSON_NAME] geboren [DEMOGR…" at bounding box center [175, 283] width 160 height 10
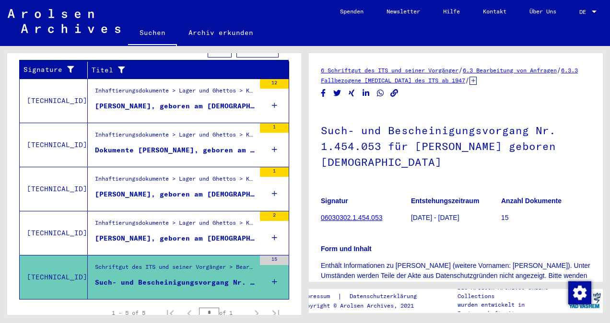
click at [180, 190] on div "[PERSON_NAME], geboren am [DEMOGRAPHIC_DATA]" at bounding box center [175, 195] width 160 height 10
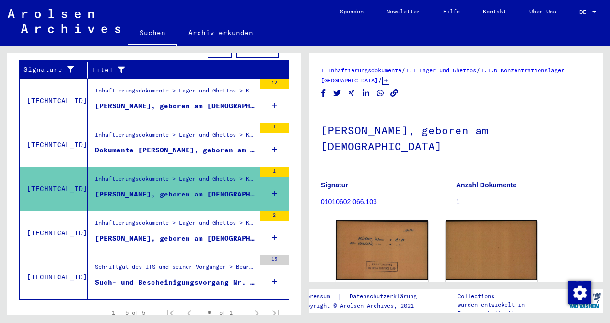
click at [159, 131] on figure "Inhaftierungsdokumente > Lager und Ghettos > Konzentrationslager [GEOGRAPHIC_DA…" at bounding box center [175, 138] width 160 height 14
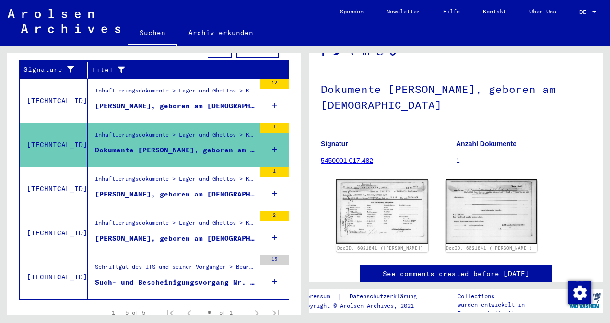
scroll to position [43, 0]
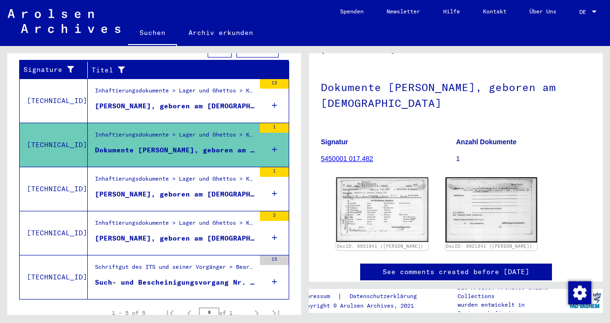
click at [148, 101] on figure "[PERSON_NAME], geboren am [DEMOGRAPHIC_DATA]" at bounding box center [175, 108] width 160 height 14
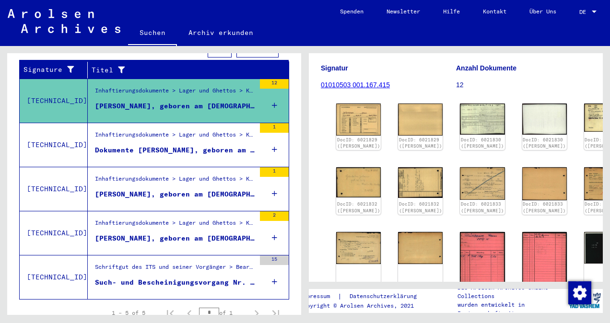
scroll to position [117, 0]
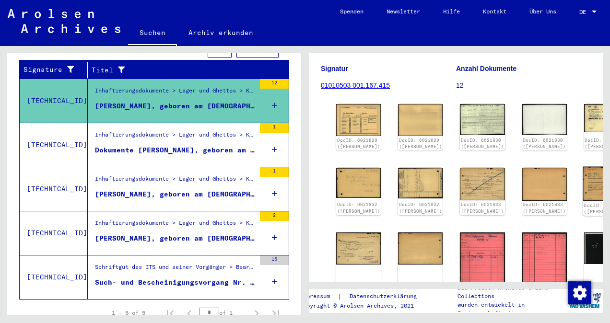
click at [583, 184] on img at bounding box center [606, 184] width 47 height 35
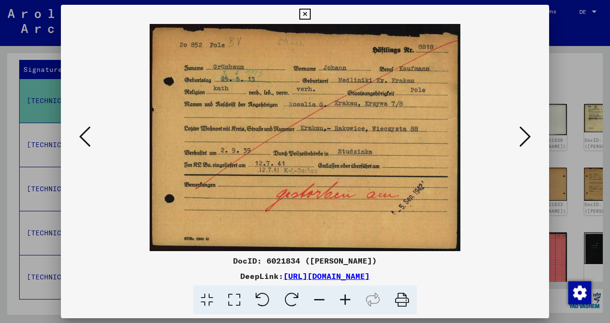
click at [88, 137] on icon at bounding box center [85, 136] width 12 height 23
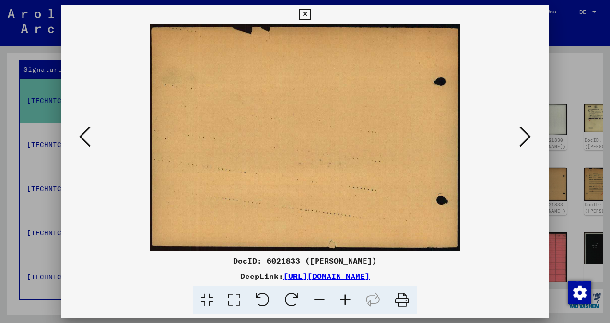
click at [88, 137] on icon at bounding box center [85, 136] width 12 height 23
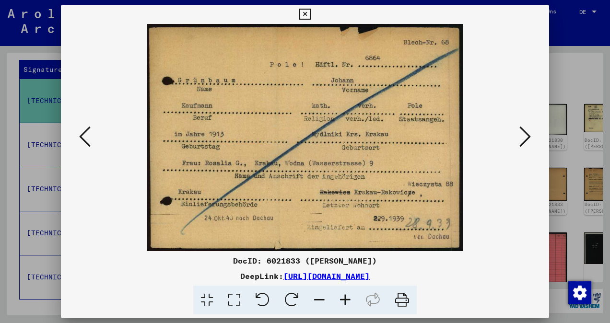
click at [88, 137] on icon at bounding box center [85, 136] width 12 height 23
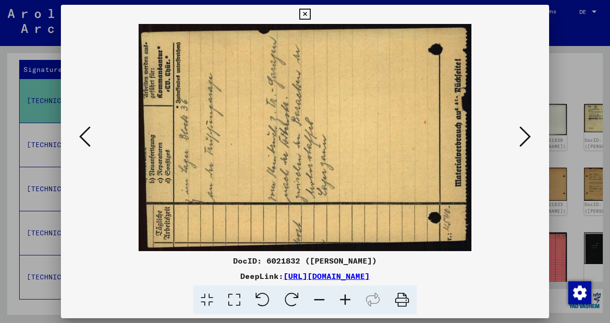
click at [88, 137] on icon at bounding box center [85, 136] width 12 height 23
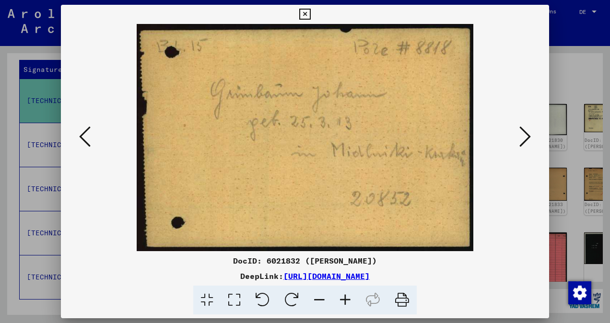
click at [88, 137] on icon at bounding box center [85, 136] width 12 height 23
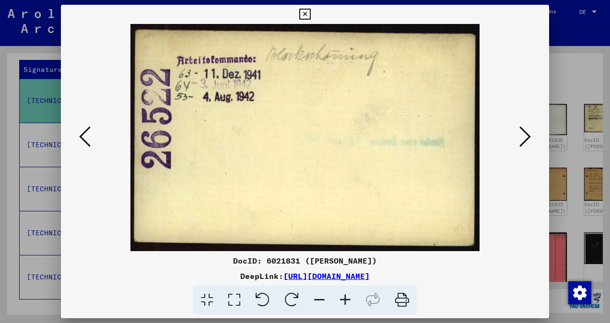
click at [88, 137] on icon at bounding box center [85, 136] width 12 height 23
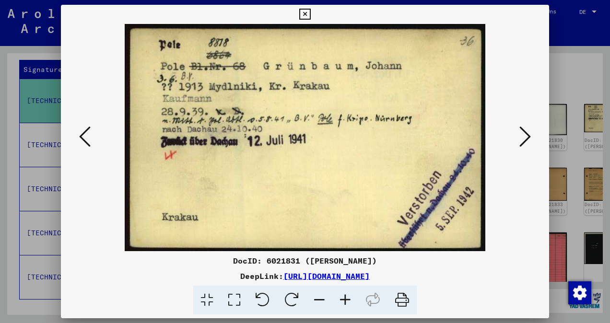
click at [88, 137] on icon at bounding box center [85, 136] width 12 height 23
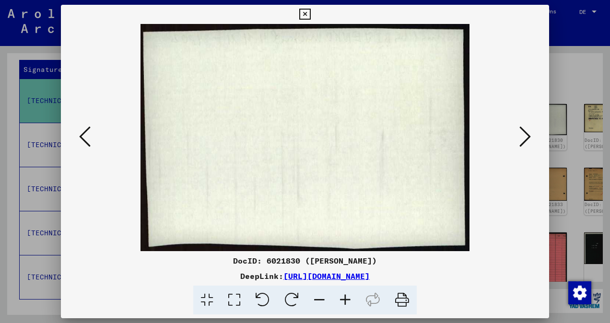
click at [88, 137] on icon at bounding box center [85, 136] width 12 height 23
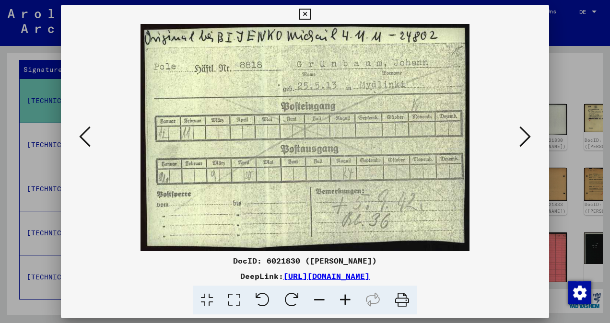
click at [88, 137] on icon at bounding box center [85, 136] width 12 height 23
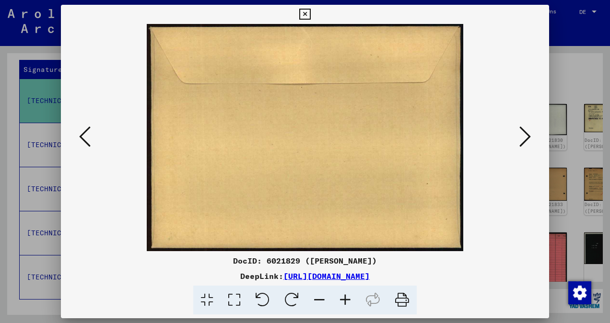
click at [88, 137] on icon at bounding box center [85, 136] width 12 height 23
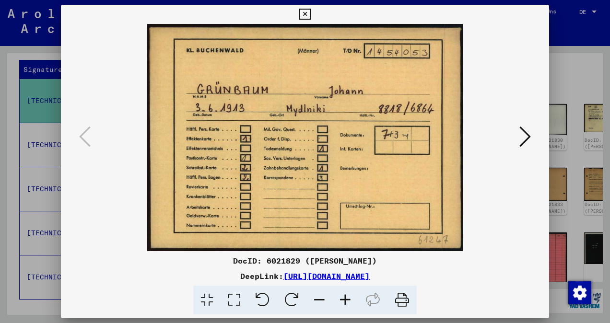
click at [14, 143] on div at bounding box center [305, 161] width 610 height 323
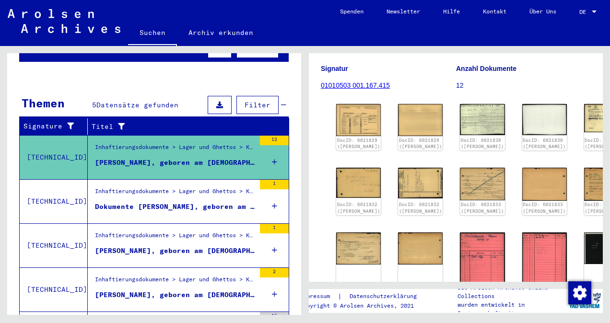
scroll to position [0, 0]
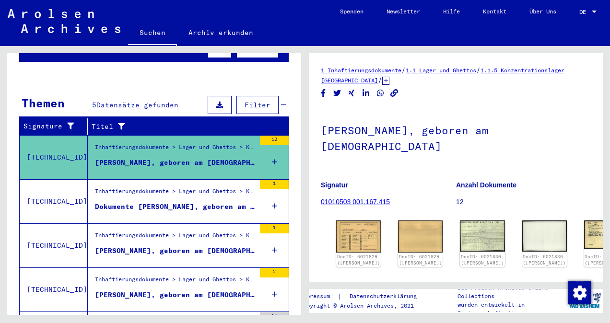
click at [269, 210] on div "Alle Ergebnisse anzeigen" at bounding box center [154, 224] width 270 height 28
click at [272, 161] on mat-cell at bounding box center [262, 173] width 54 height 24
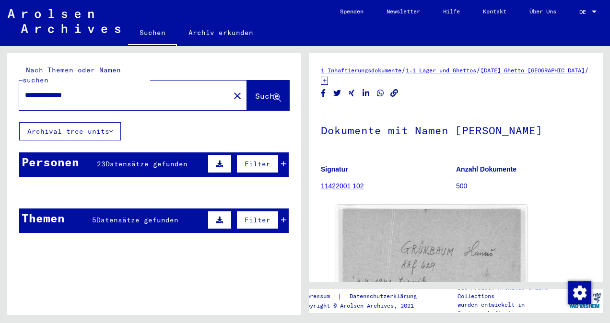
click at [281, 161] on icon at bounding box center [283, 164] width 5 height 7
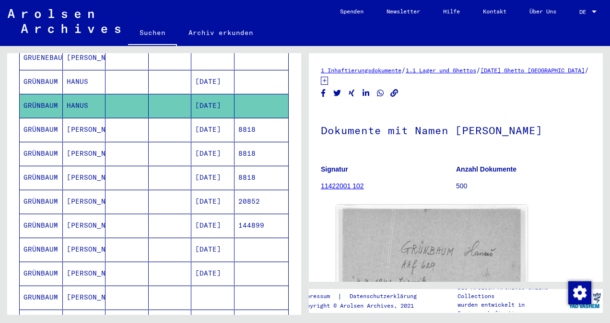
scroll to position [191, 0]
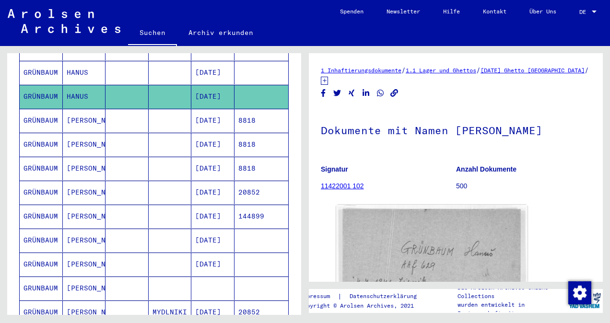
click at [83, 133] on mat-cell "[PERSON_NAME]" at bounding box center [84, 145] width 43 height 24
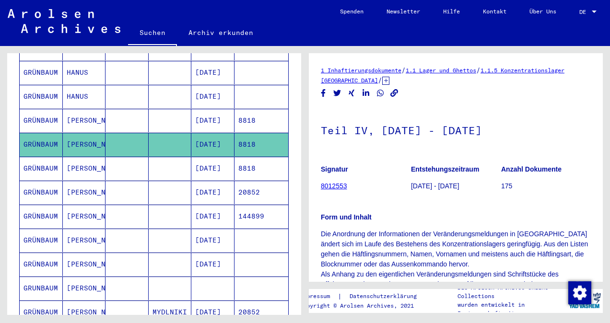
click at [131, 109] on mat-cell at bounding box center [127, 121] width 43 height 24
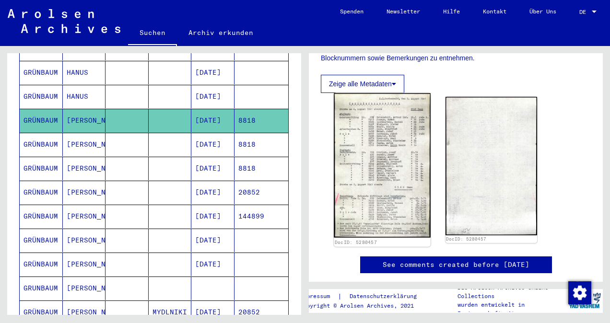
scroll to position [196, 0]
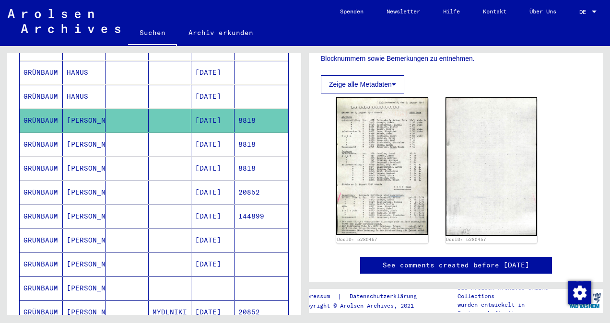
click at [173, 157] on mat-cell at bounding box center [170, 169] width 43 height 24
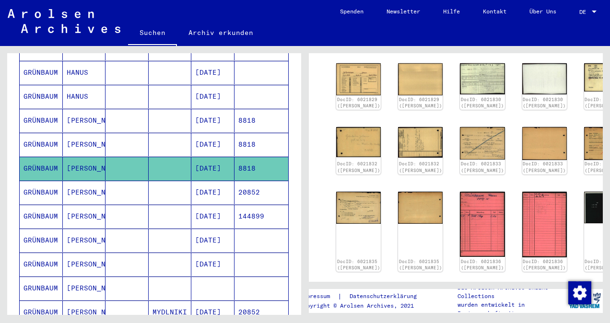
scroll to position [106, 0]
click at [160, 181] on mat-cell at bounding box center [170, 193] width 43 height 24
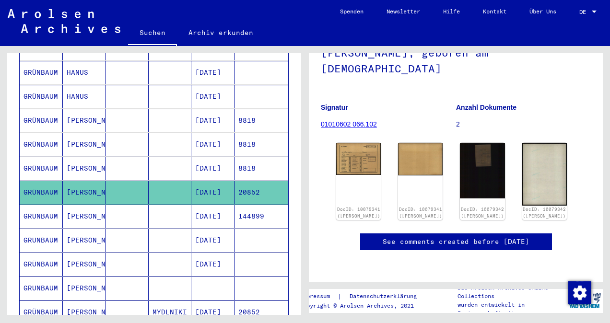
click at [201, 157] on mat-cell "[DATE]" at bounding box center [212, 169] width 43 height 24
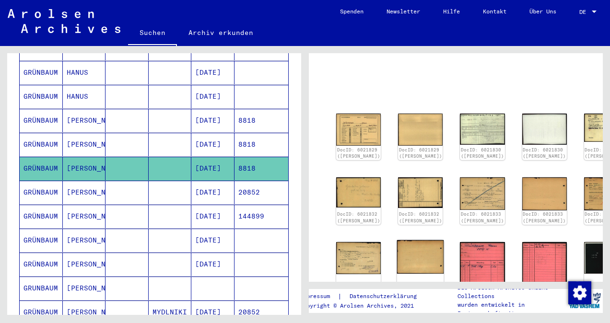
scroll to position [55, 0]
click at [149, 133] on mat-cell at bounding box center [170, 145] width 43 height 24
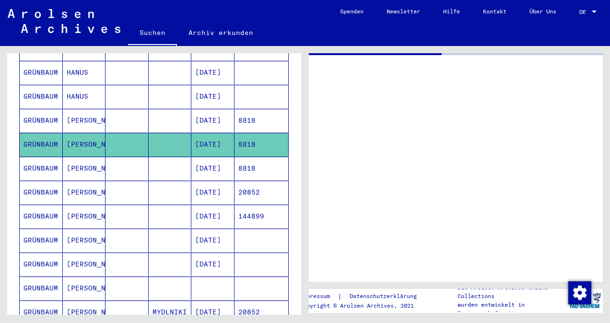
click at [217, 110] on mat-cell "[DATE]" at bounding box center [212, 121] width 43 height 24
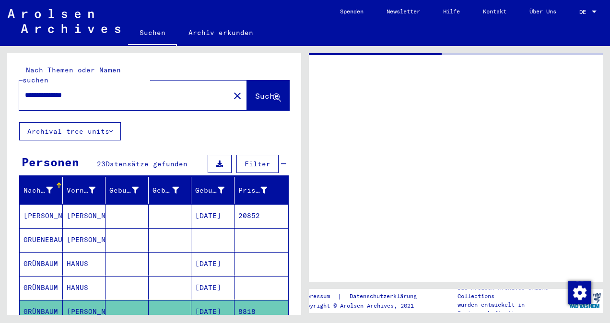
scroll to position [38, 0]
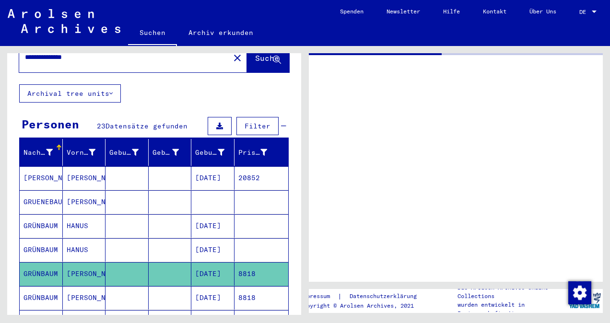
click at [178, 263] on mat-cell at bounding box center [170, 275] width 43 height 24
click at [167, 287] on mat-cell at bounding box center [170, 299] width 43 height 24
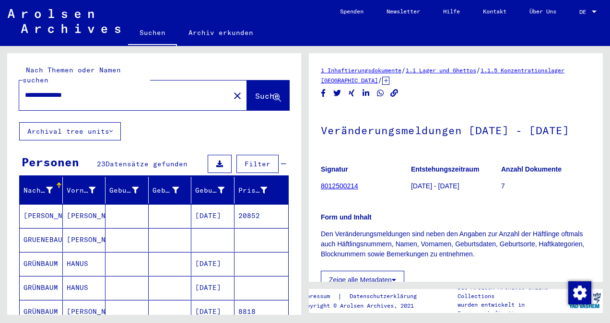
click at [75, 84] on div "**********" at bounding box center [121, 95] width 205 height 22
click at [70, 90] on input "**********" at bounding box center [114, 95] width 178 height 10
paste input "********"
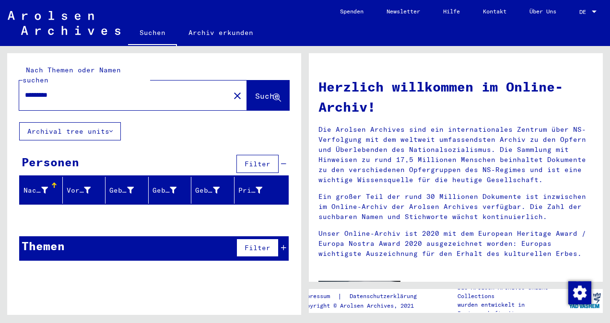
click at [285, 245] on icon at bounding box center [283, 248] width 5 height 7
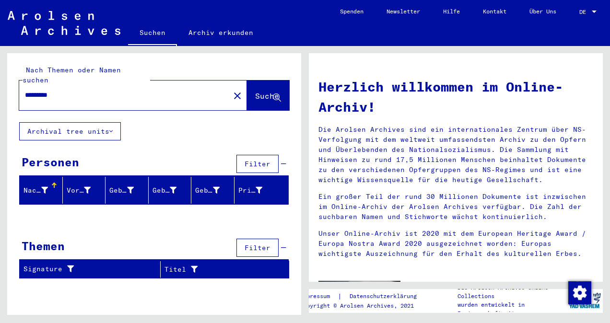
click at [285, 161] on icon at bounding box center [283, 164] width 5 height 7
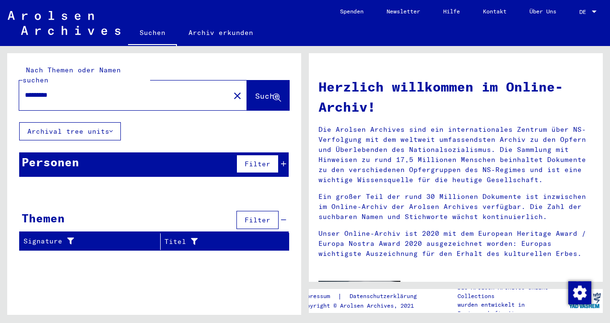
click at [285, 161] on icon at bounding box center [283, 164] width 5 height 7
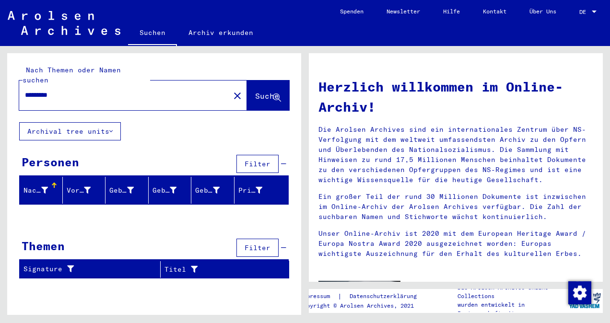
click at [58, 90] on input "*********" at bounding box center [114, 95] width 179 height 10
paste input "*********"
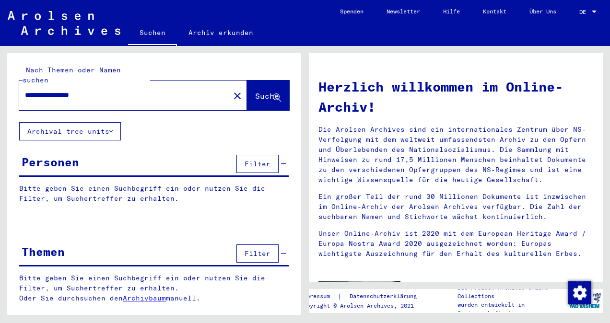
click at [61, 90] on input "**********" at bounding box center [114, 95] width 179 height 10
click at [72, 90] on input "**********" at bounding box center [114, 95] width 179 height 10
type input "*******"
click at [232, 90] on mat-icon "close" at bounding box center [238, 96] width 12 height 12
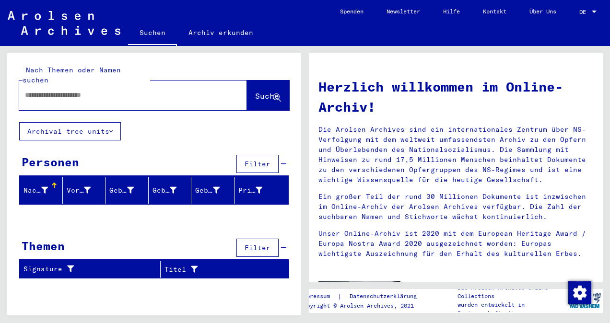
click at [132, 90] on input "text" at bounding box center [114, 95] width 179 height 10
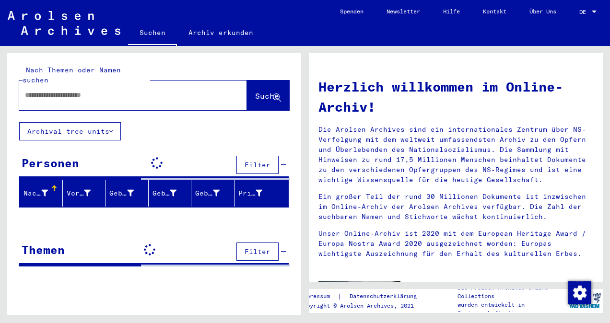
paste input "**********"
drag, startPoint x: 63, startPoint y: 88, endPoint x: -2, endPoint y: 82, distance: 65.6
click at [0, 82] on html "**********" at bounding box center [305, 161] width 610 height 323
type input "*********"
